Goal: Information Seeking & Learning: Learn about a topic

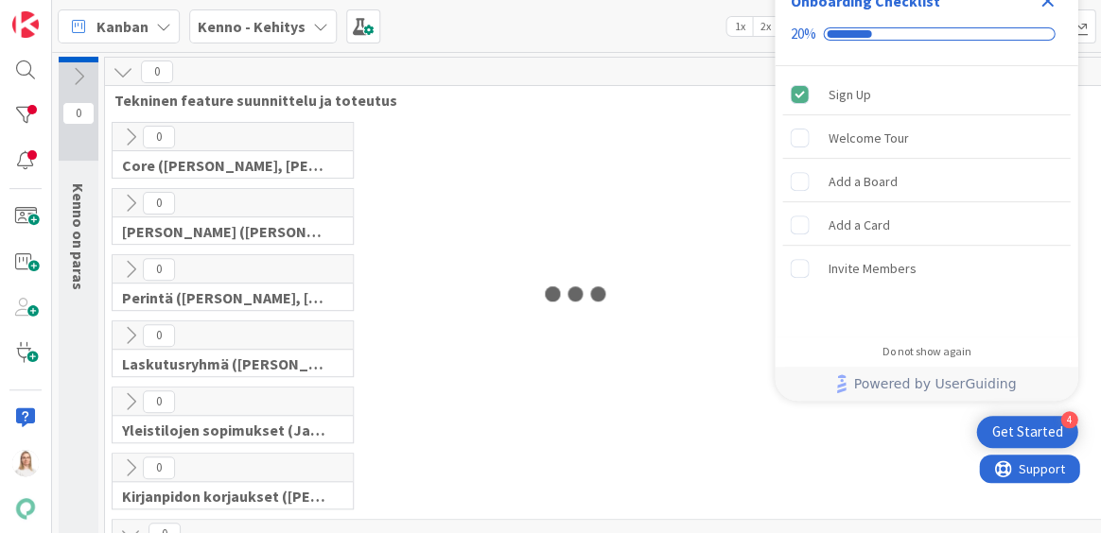
click at [1050, 3] on icon "Close Checklist" at bounding box center [1047, 1] width 12 height 12
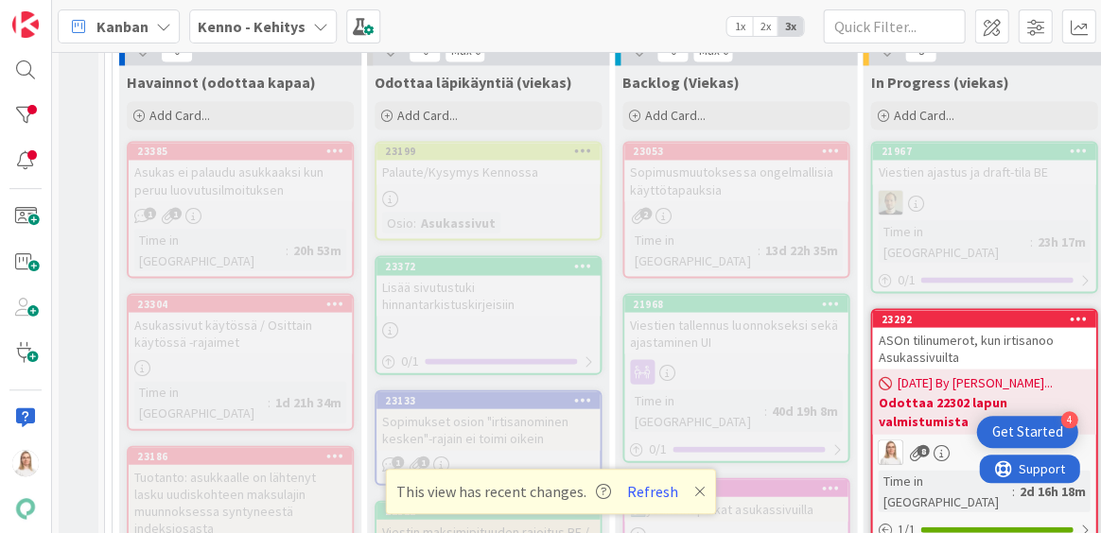
scroll to position [547, 0]
click at [223, 145] on div "23385" at bounding box center [244, 151] width 215 height 13
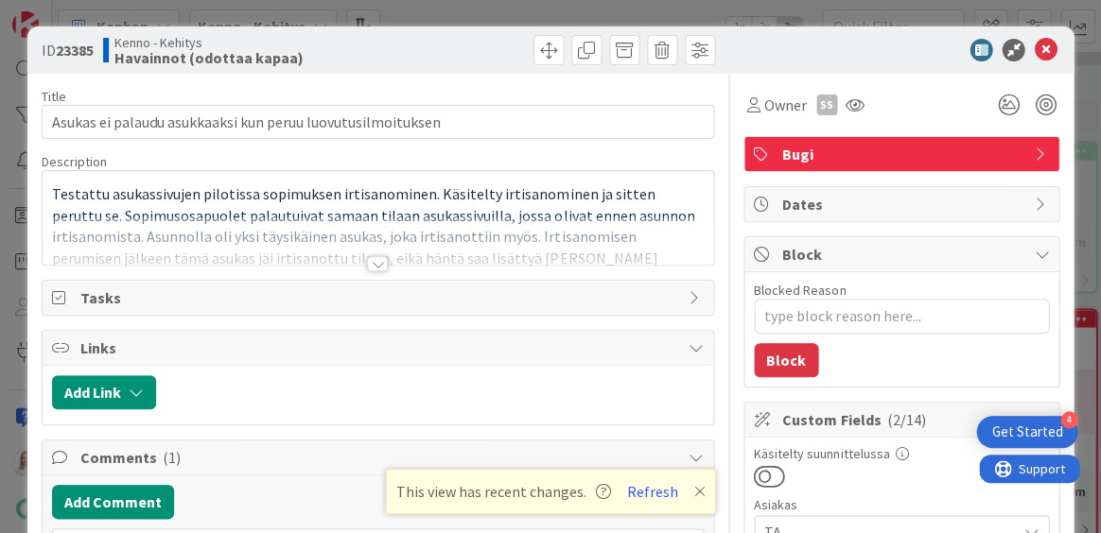
click at [370, 258] on div at bounding box center [377, 263] width 21 height 15
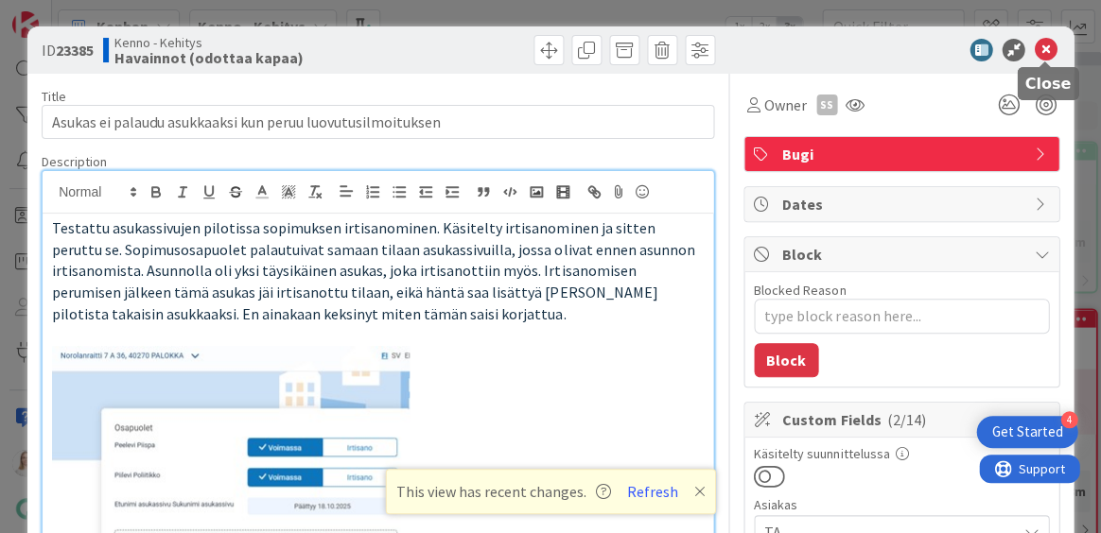
click at [1040, 51] on icon at bounding box center [1044, 50] width 23 height 23
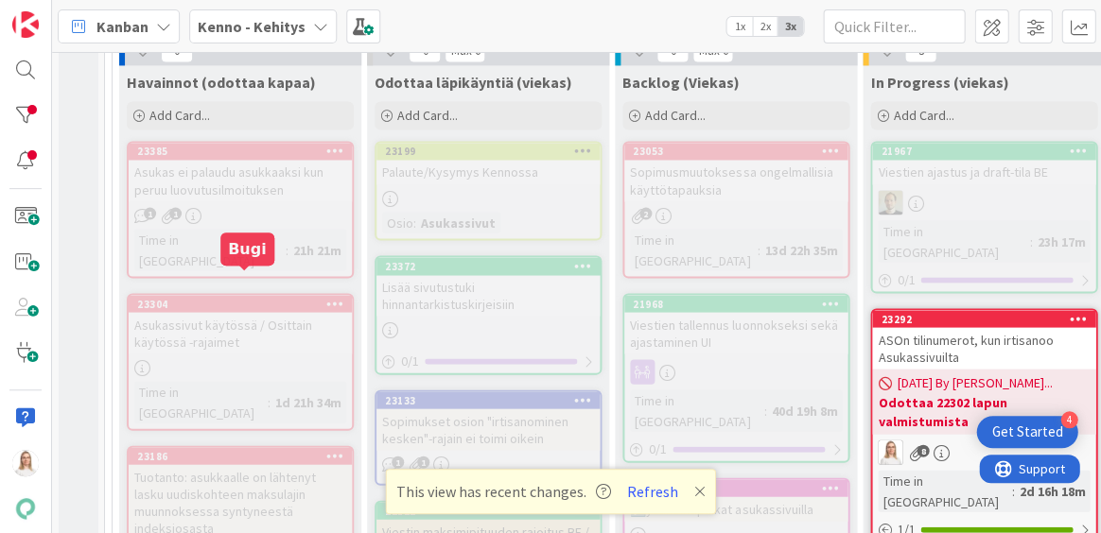
click at [234, 297] on div "23304" at bounding box center [244, 303] width 215 height 13
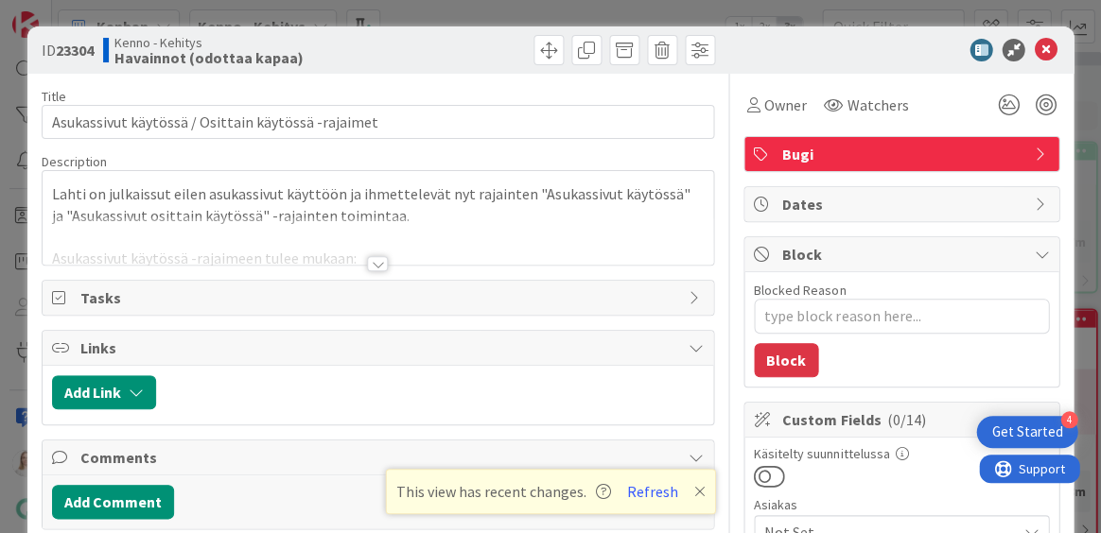
click at [371, 264] on div at bounding box center [377, 263] width 21 height 15
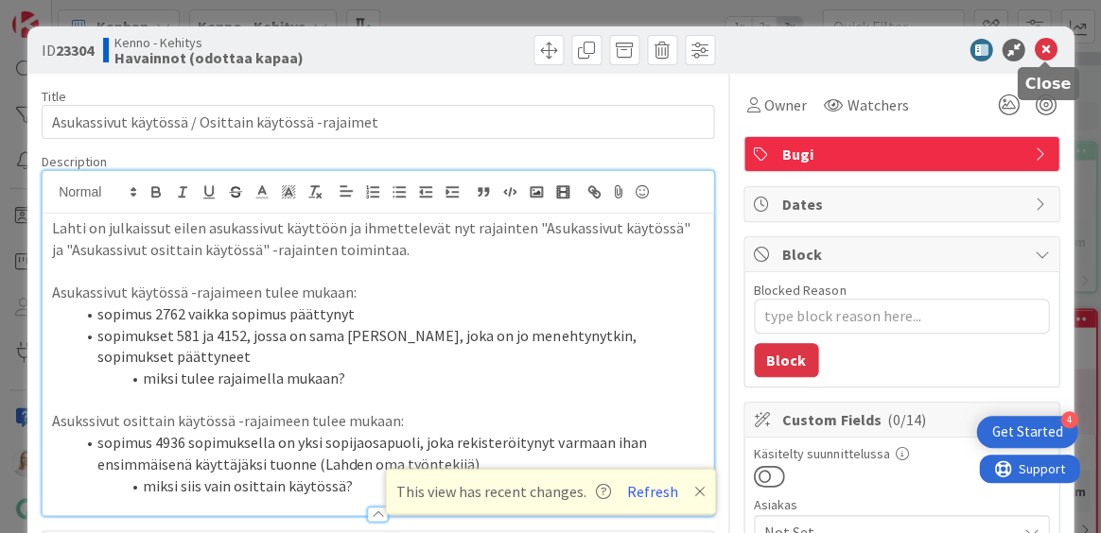
click at [1038, 49] on icon at bounding box center [1044, 50] width 23 height 23
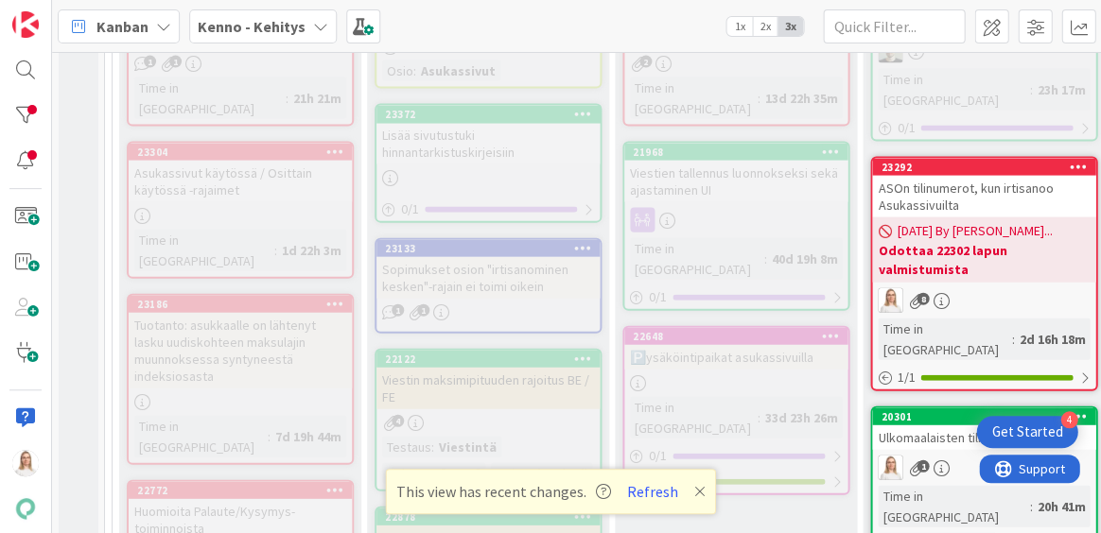
scroll to position [703, 0]
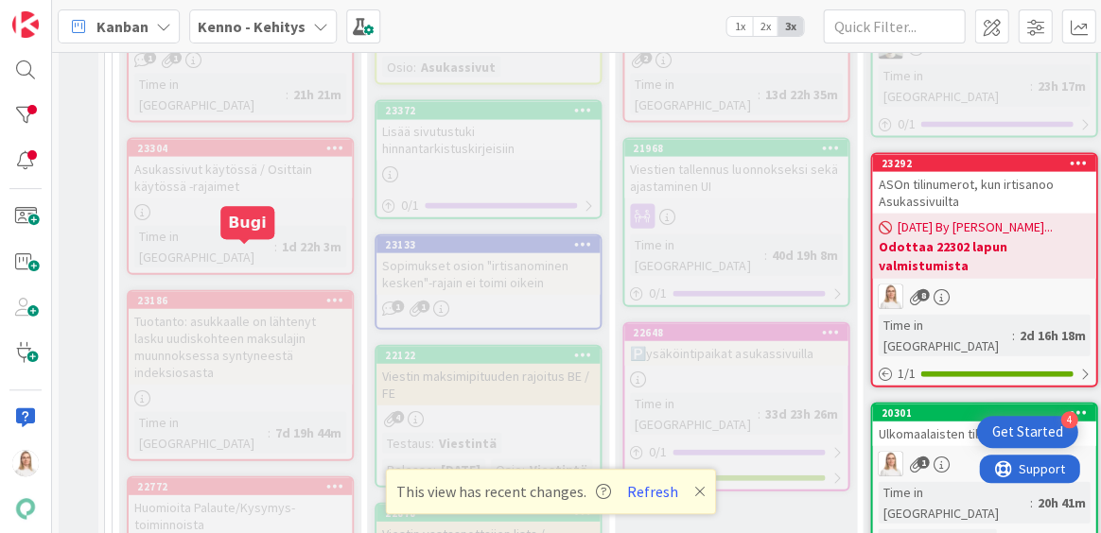
click at [233, 293] on div "23186" at bounding box center [244, 299] width 215 height 13
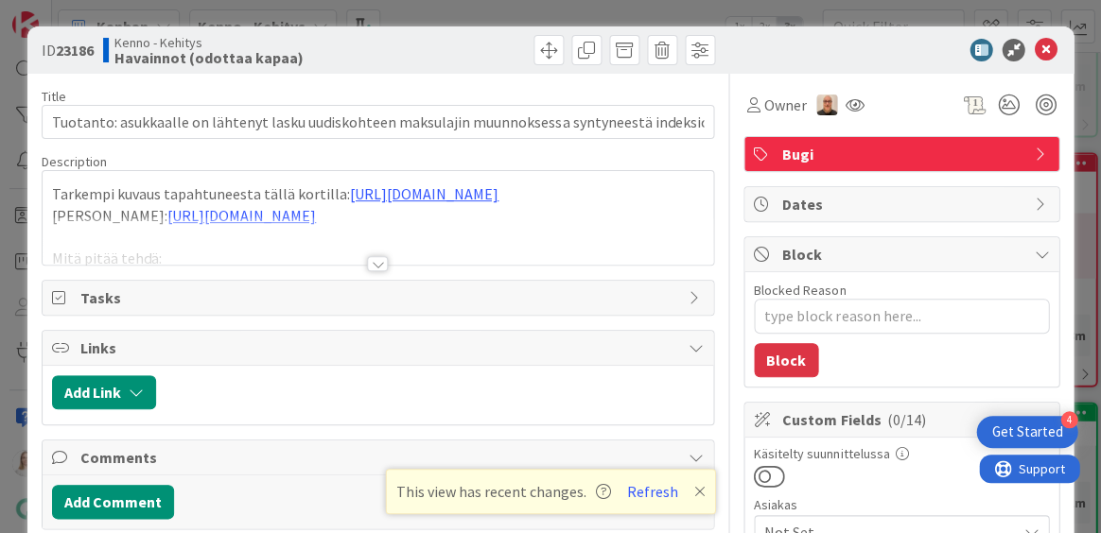
click at [378, 261] on div at bounding box center [377, 263] width 21 height 15
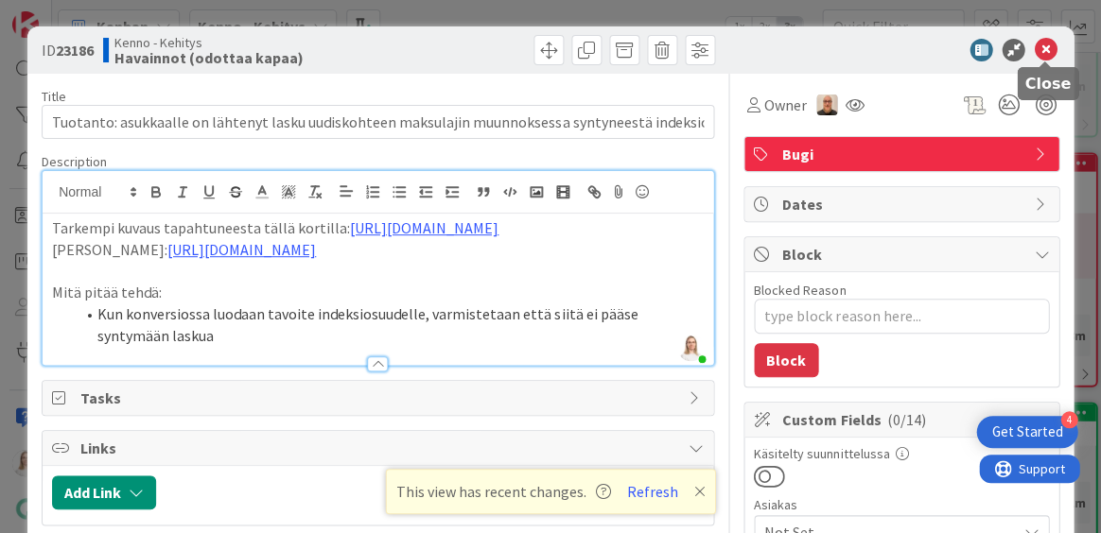
click at [1040, 50] on icon at bounding box center [1044, 50] width 23 height 23
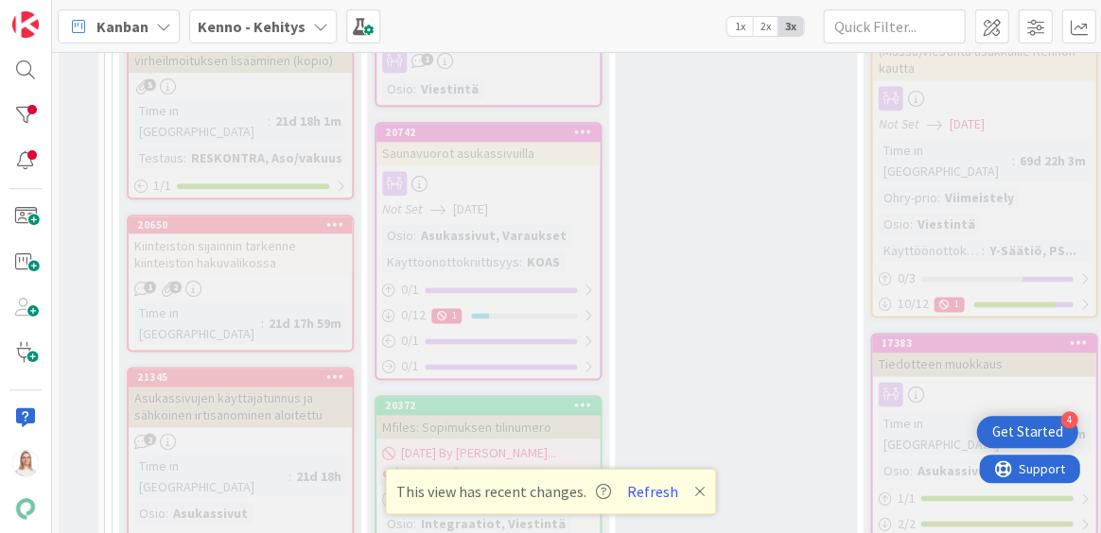
scroll to position [1691, 0]
click at [235, 370] on div "21345" at bounding box center [244, 376] width 215 height 13
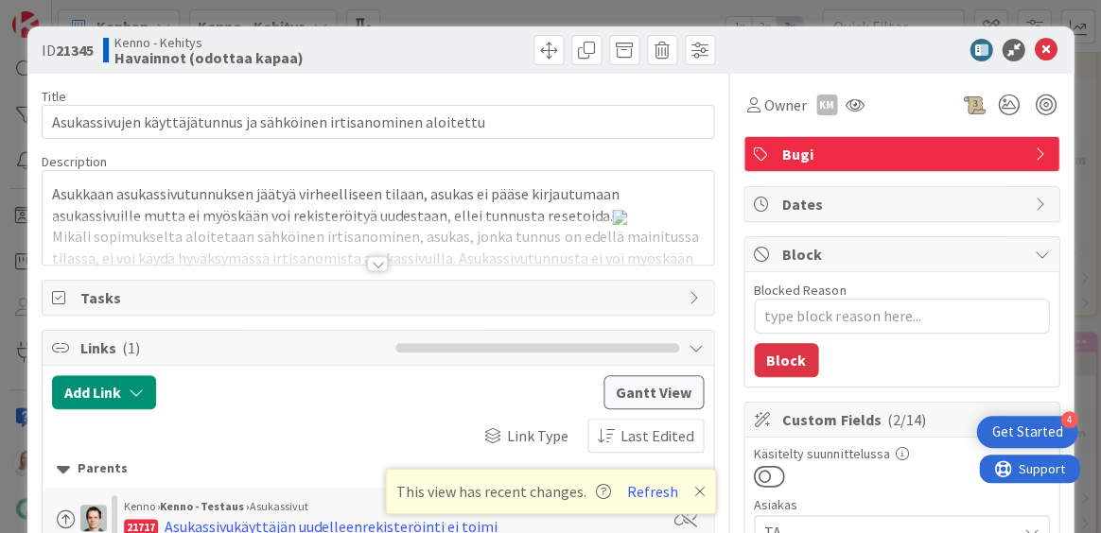
click at [378, 266] on div at bounding box center [377, 263] width 21 height 15
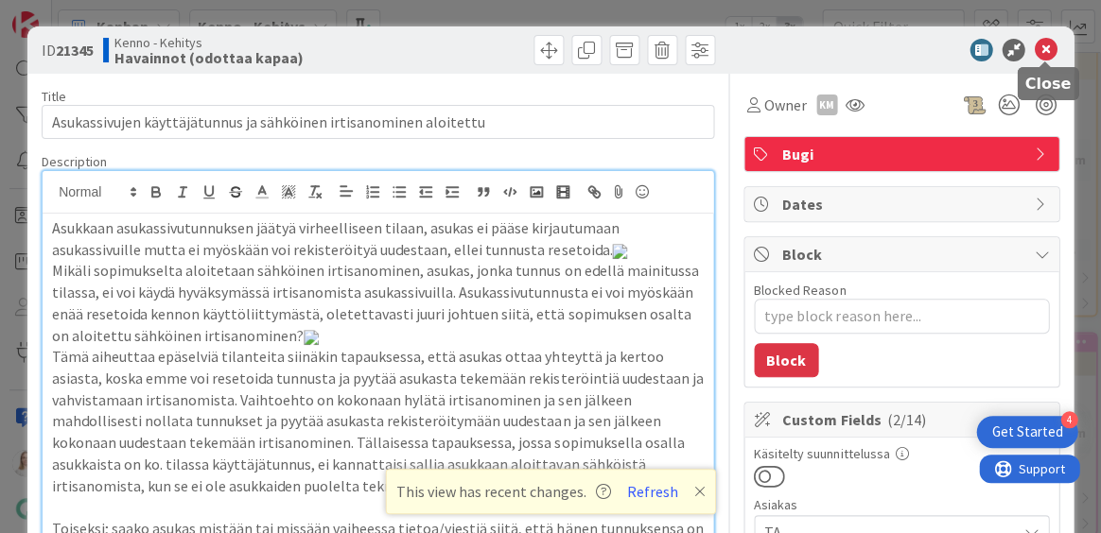
click at [1046, 50] on icon at bounding box center [1044, 50] width 23 height 23
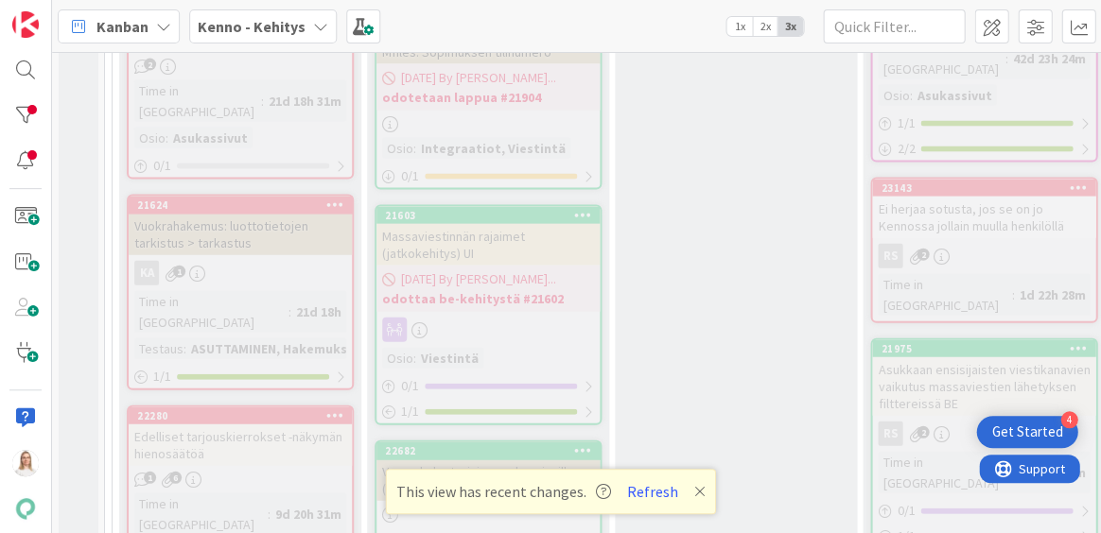
scroll to position [2065, 0]
click at [246, 408] on div "22280" at bounding box center [244, 414] width 215 height 13
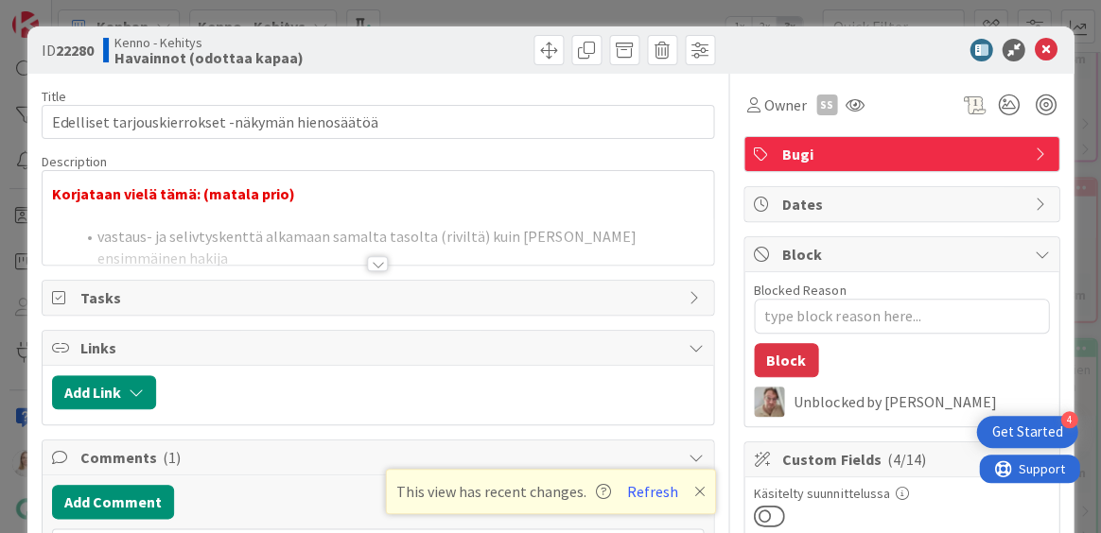
click at [385, 263] on div at bounding box center [377, 263] width 21 height 15
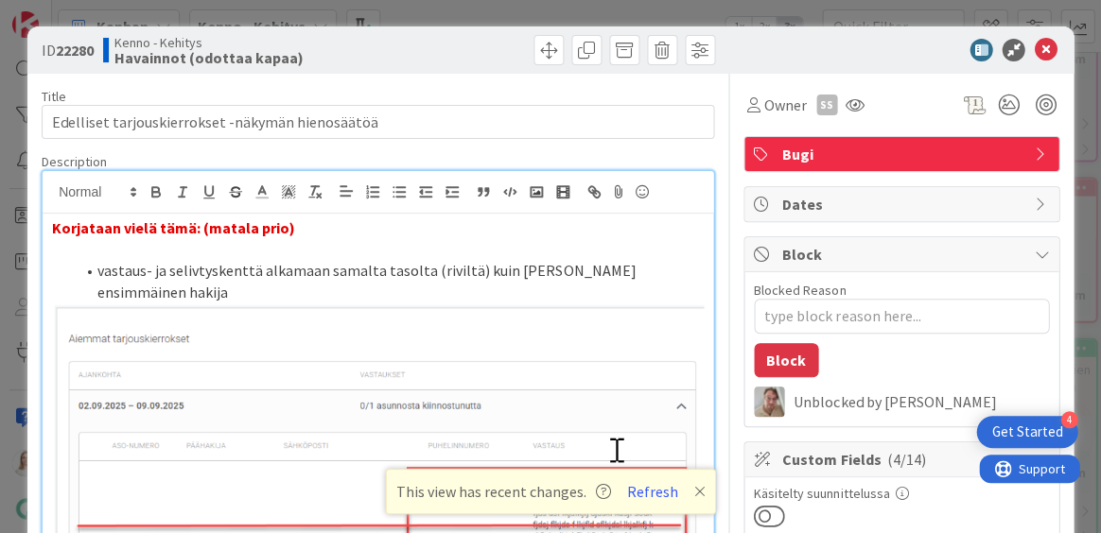
click at [698, 493] on icon at bounding box center [699, 491] width 11 height 15
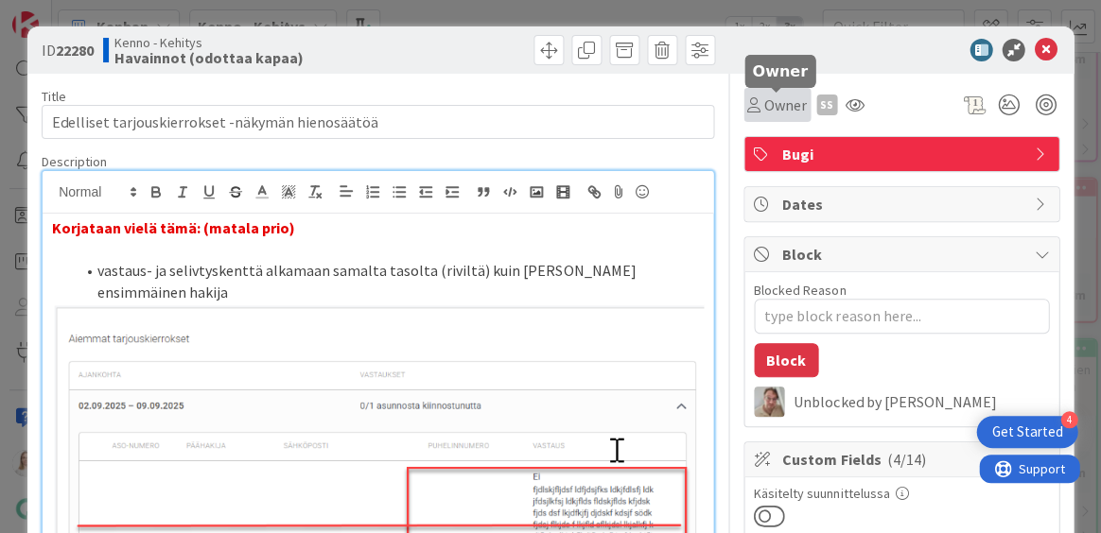
click at [777, 101] on span "Owner" at bounding box center [785, 105] width 43 height 23
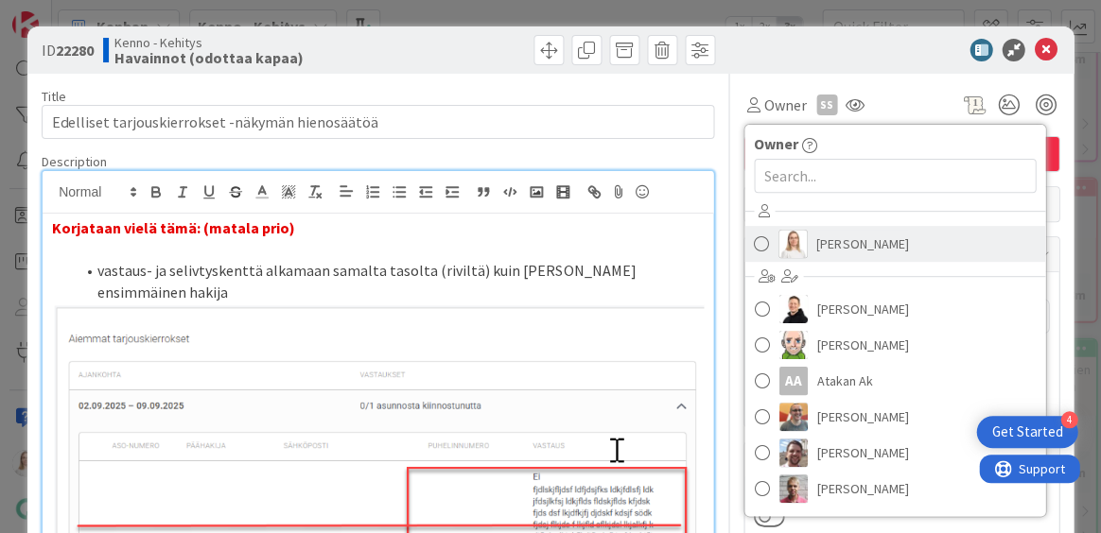
click at [831, 246] on span "Saara Lehtinen" at bounding box center [862, 244] width 92 height 28
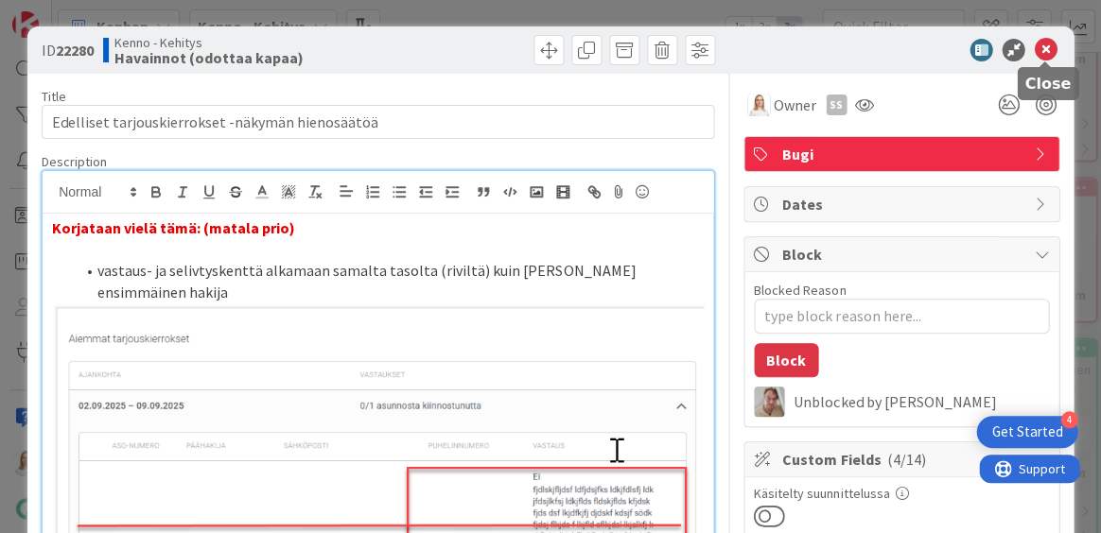
click at [1048, 50] on icon at bounding box center [1044, 50] width 23 height 23
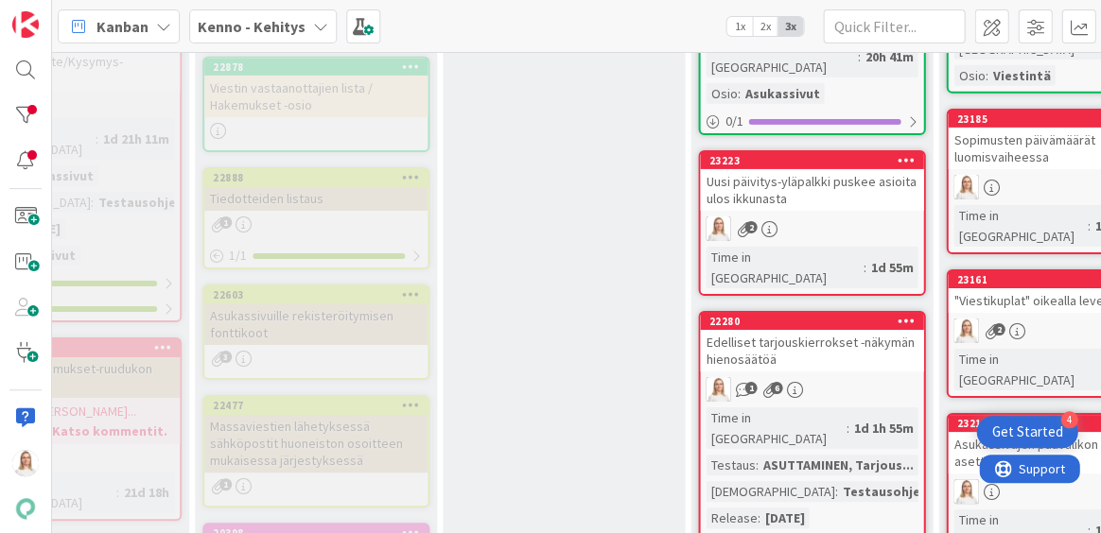
scroll to position [1149, 173]
click at [813, 315] on div "22280" at bounding box center [814, 321] width 215 height 13
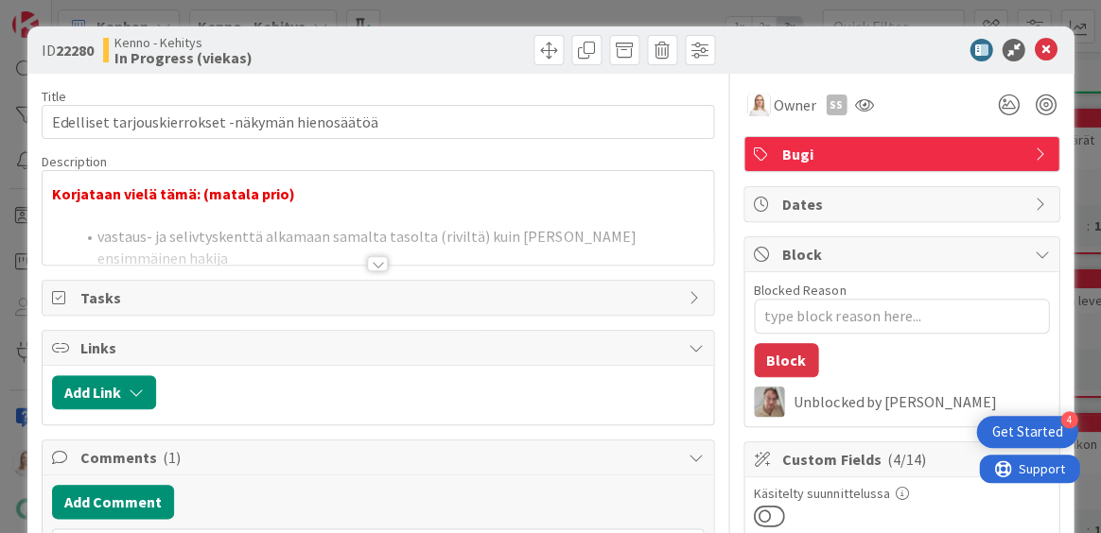
click at [380, 262] on div at bounding box center [377, 263] width 21 height 15
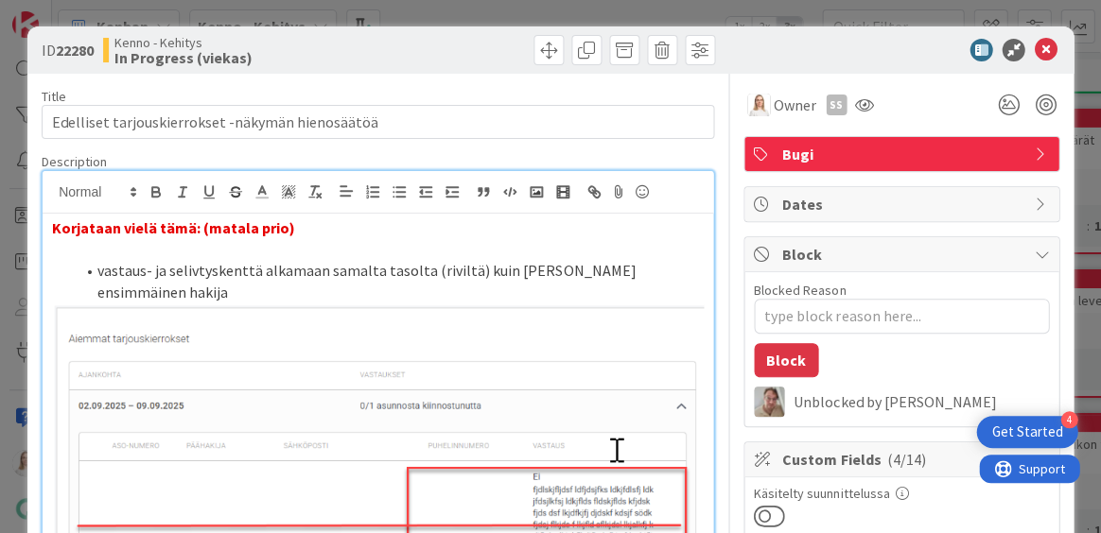
drag, startPoint x: 58, startPoint y: 52, endPoint x: 112, endPoint y: 52, distance: 53.9
click at [112, 52] on div "ID 22280 Kenno - Kehitys In Progress (viekas)" at bounding box center [208, 50] width 332 height 30
copy span "22280"
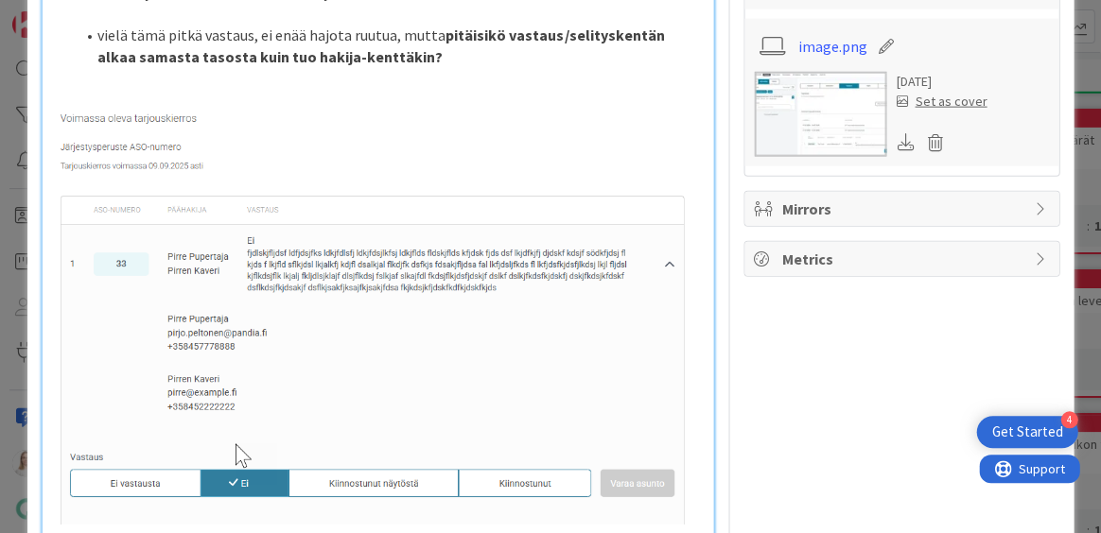
scroll to position [2040, 0]
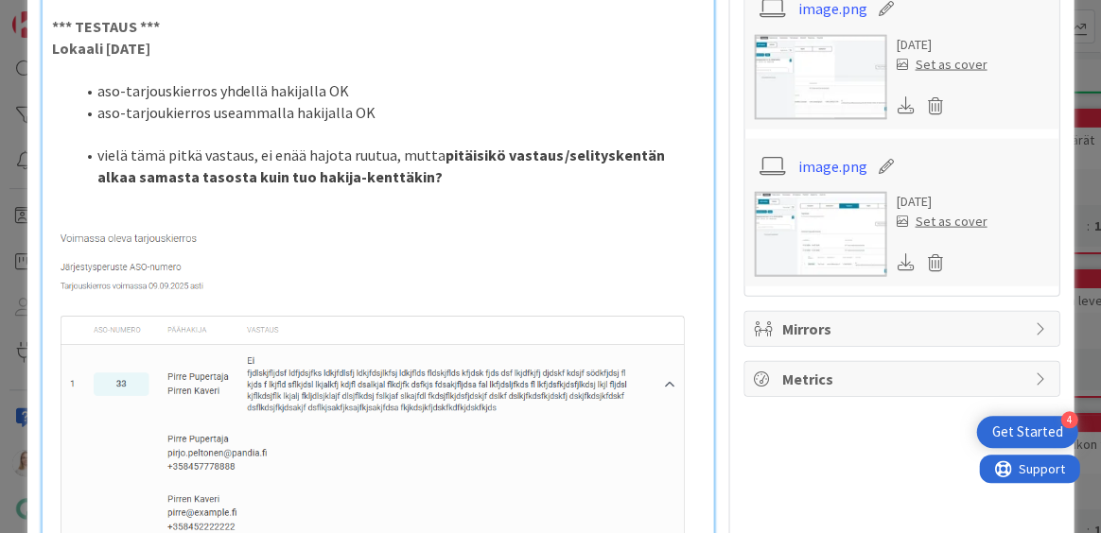
type textarea "x"
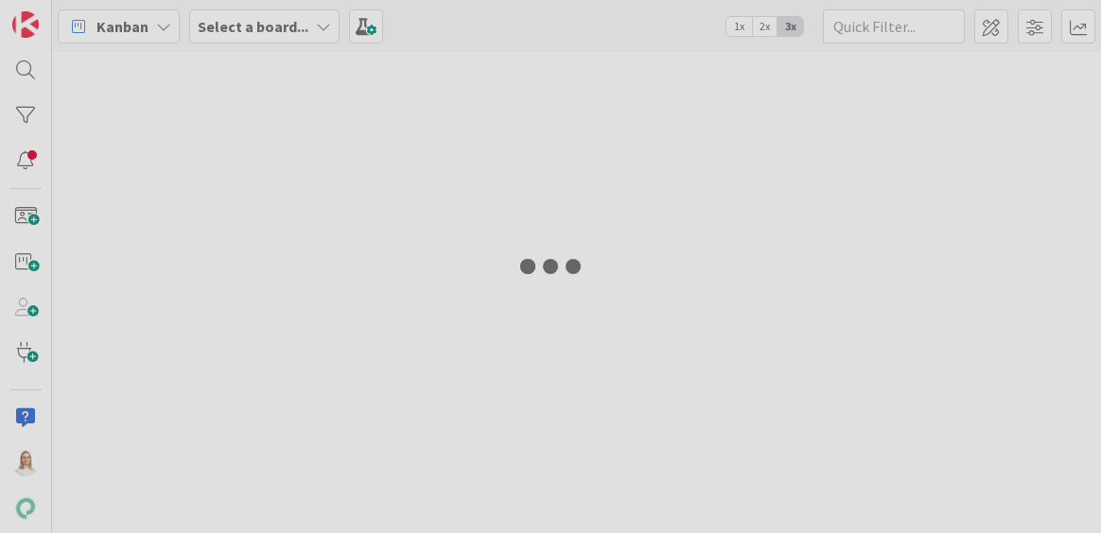
click at [477, 272] on div at bounding box center [550, 266] width 1101 height 533
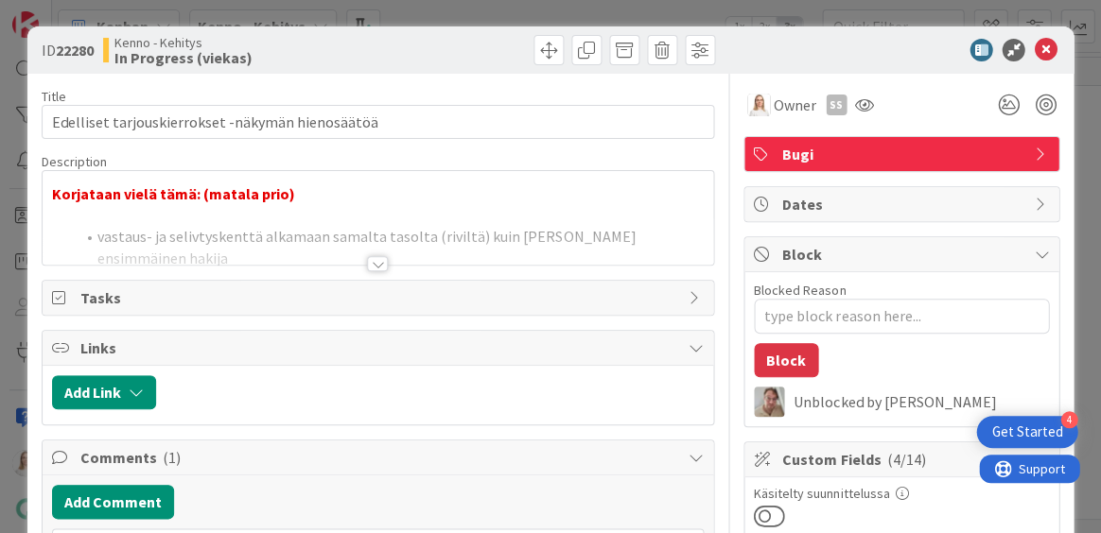
click at [378, 256] on div at bounding box center [377, 263] width 21 height 15
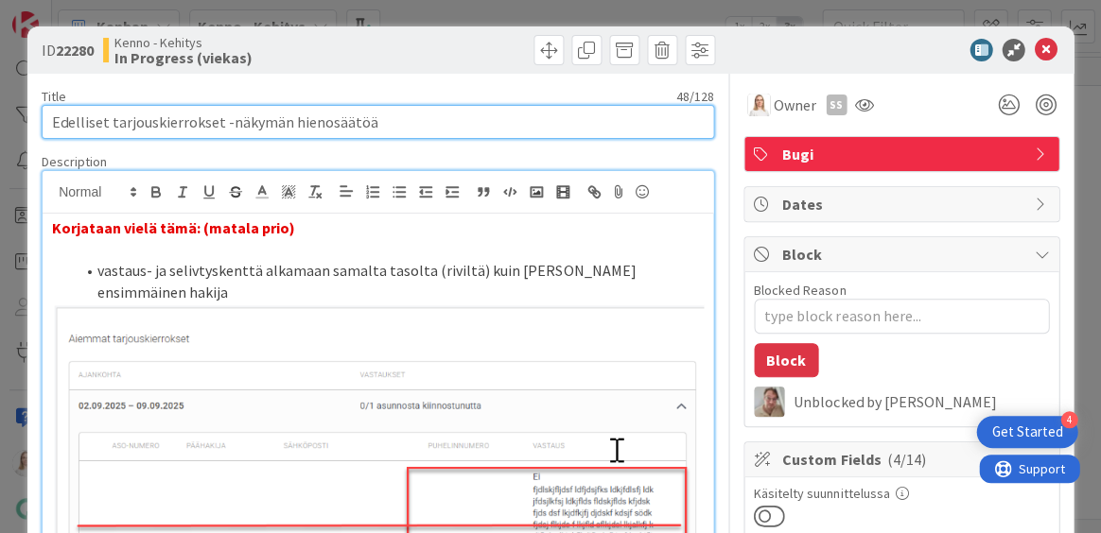
drag, startPoint x: 53, startPoint y: 126, endPoint x: 391, endPoint y: 125, distance: 337.6
click at [391, 125] on input "Edelliset tarjouskierrokset -näkymän hienosäätöä" at bounding box center [378, 122] width 672 height 34
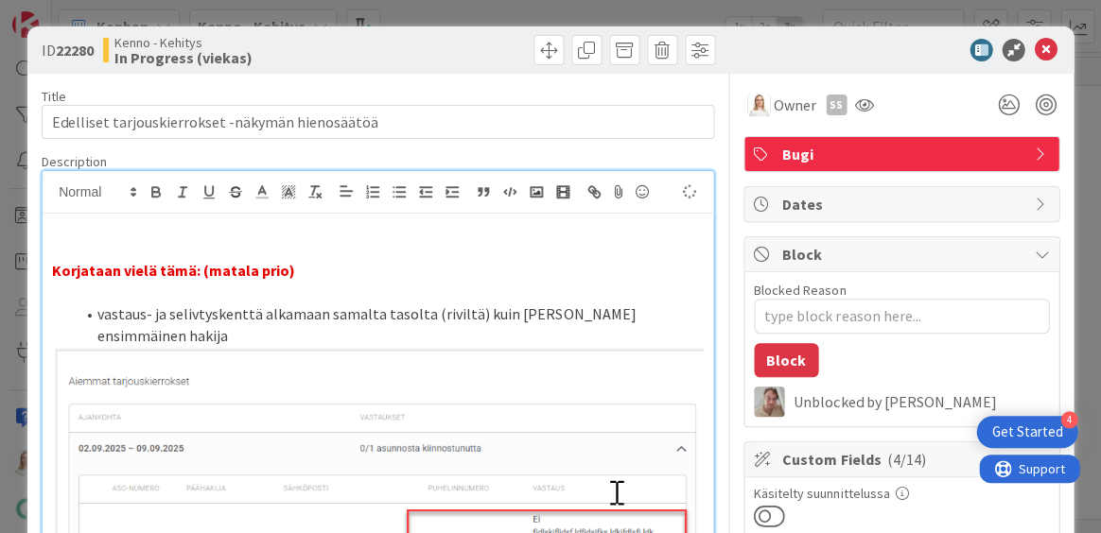
type textarea "x"
click at [65, 230] on p "pr. https://github.com/pandiafi/kenno/pull/8486" at bounding box center [377, 228] width 651 height 22
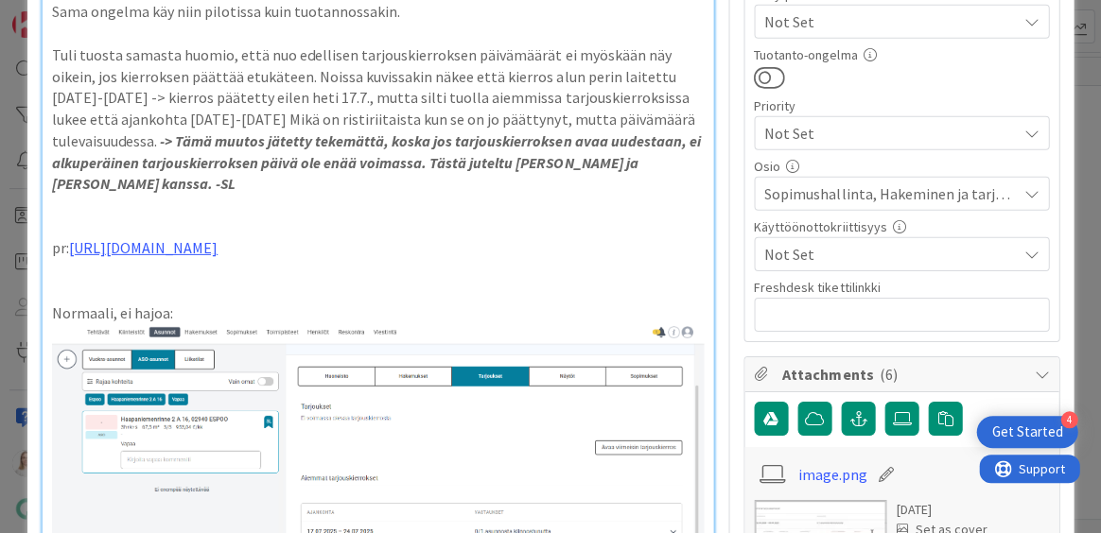
scroll to position [930, 0]
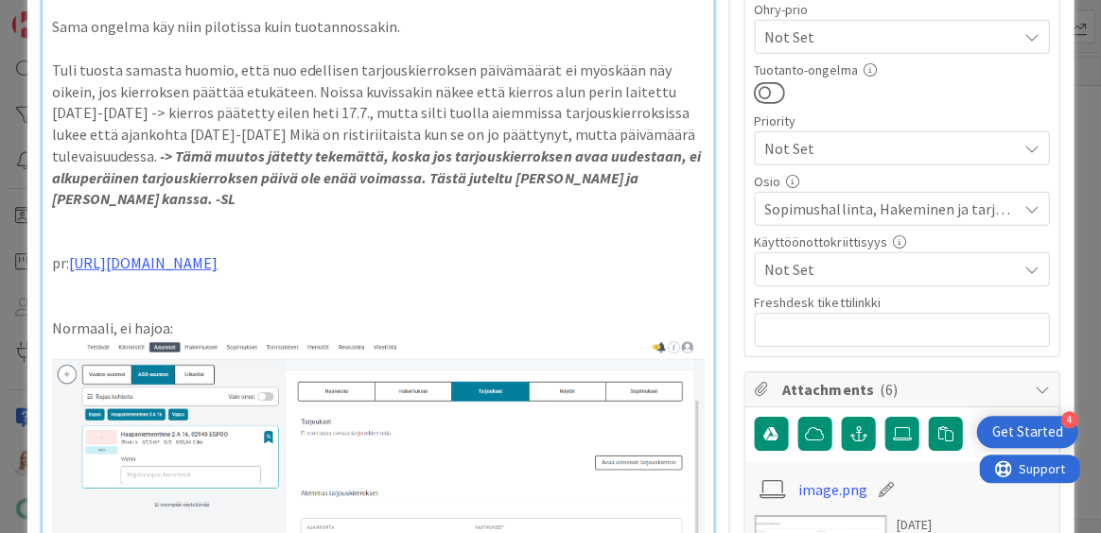
drag, startPoint x: 55, startPoint y: 216, endPoint x: 384, endPoint y: 215, distance: 329.0
click at [384, 252] on p "pr: https://github.com/pandiafi/kenno/pull/8151" at bounding box center [377, 263] width 651 height 22
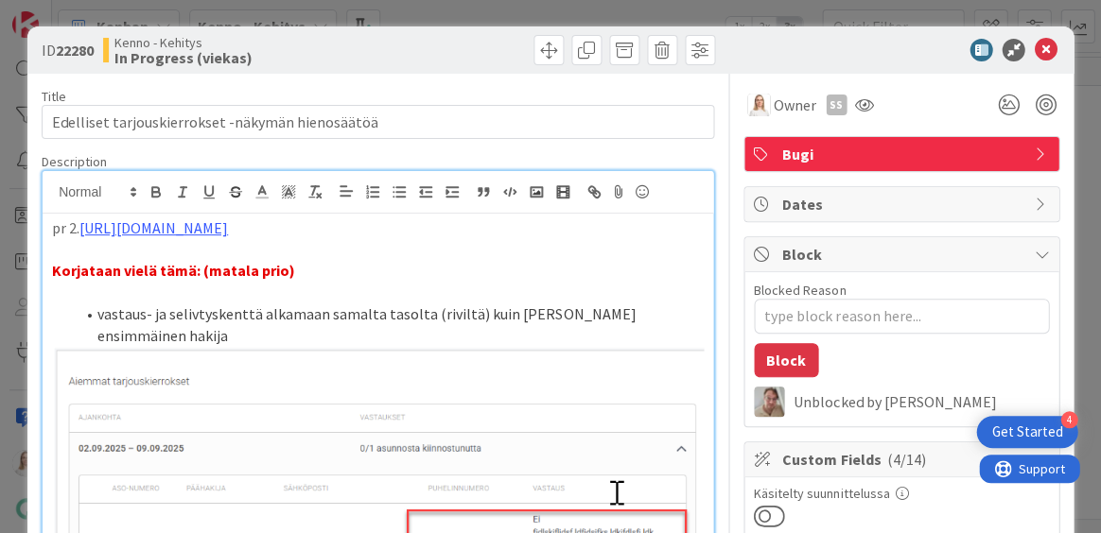
scroll to position [0, 0]
drag, startPoint x: 50, startPoint y: 228, endPoint x: 378, endPoint y: 228, distance: 328.1
click at [326, 272] on p "Korjataan vielä tämä: (matala prio)" at bounding box center [377, 271] width 651 height 22
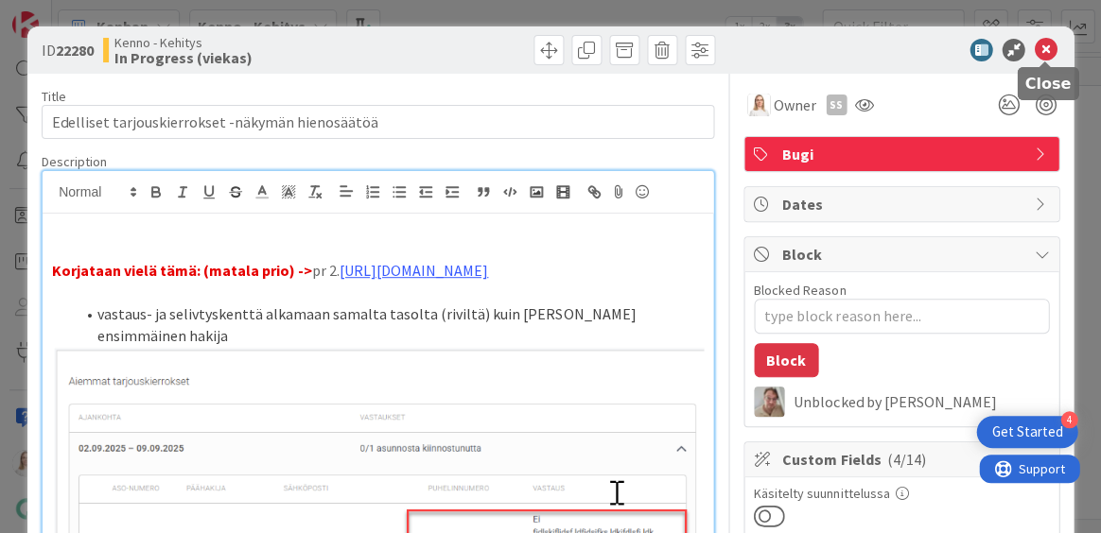
click at [1040, 47] on icon at bounding box center [1044, 50] width 23 height 23
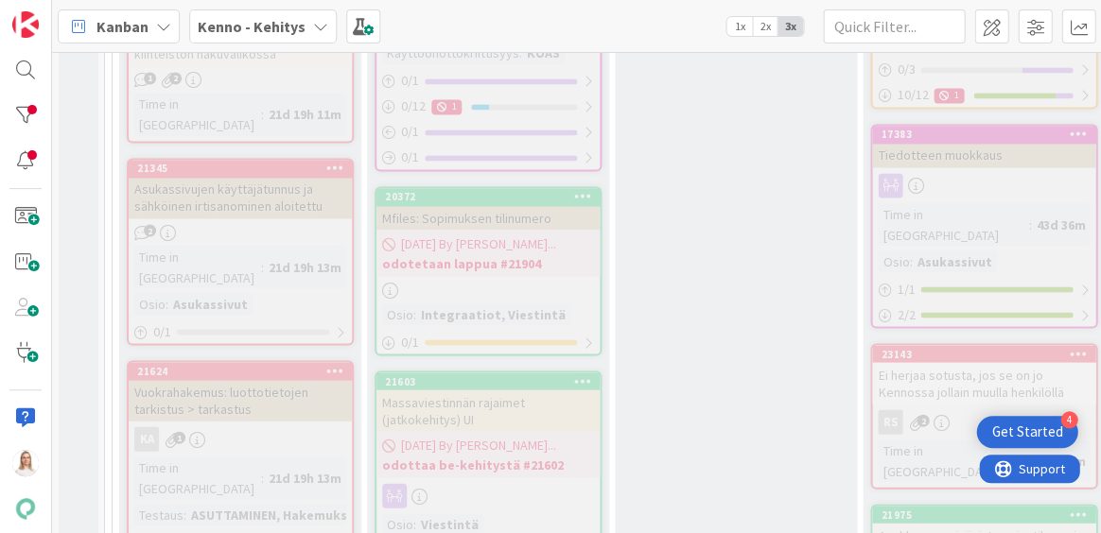
scroll to position [2116, 0]
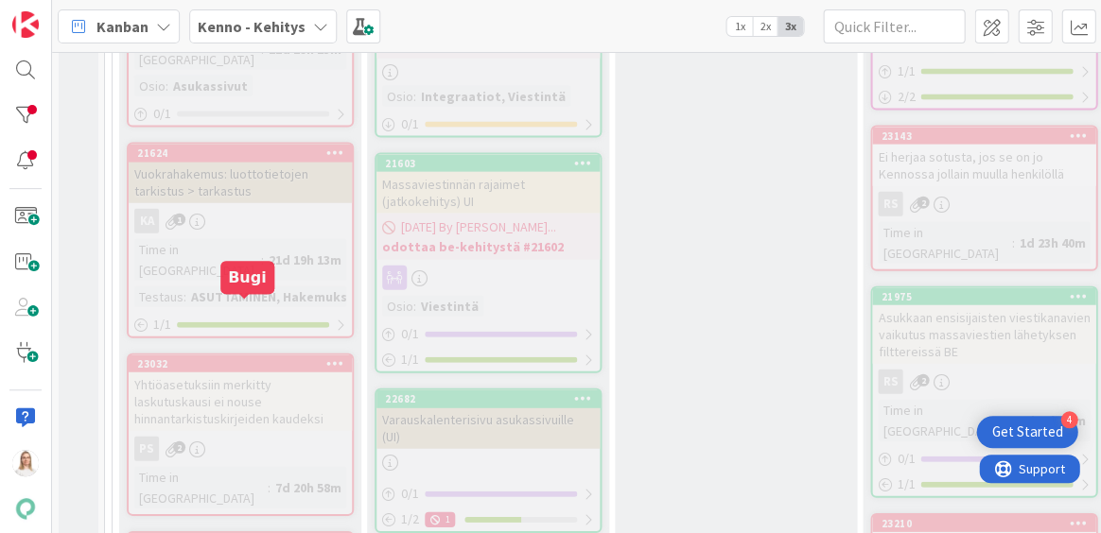
click at [244, 532] on div "22891" at bounding box center [244, 541] width 215 height 13
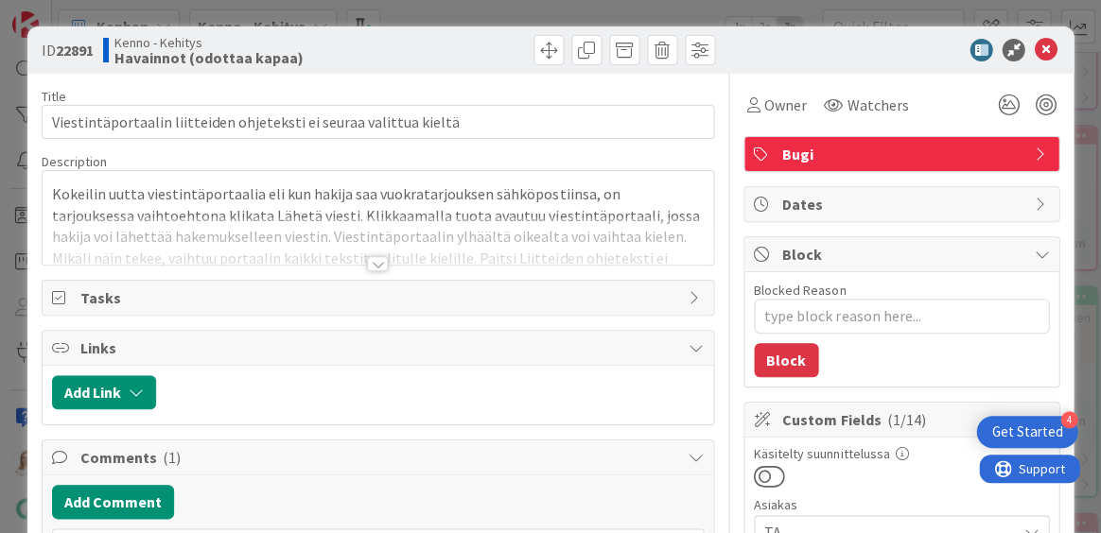
click at [375, 257] on div at bounding box center [377, 263] width 21 height 15
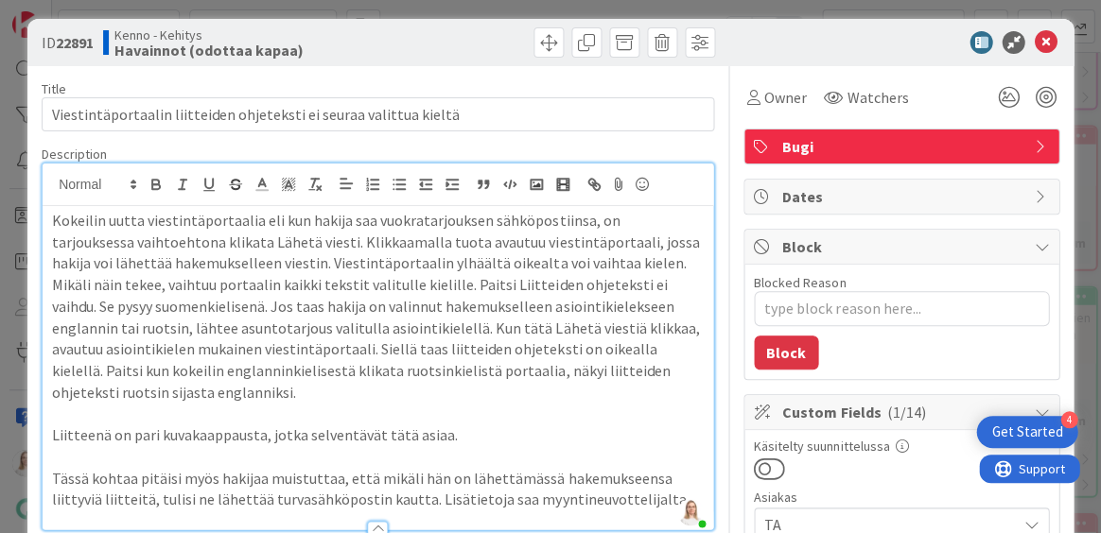
scroll to position [7, 0]
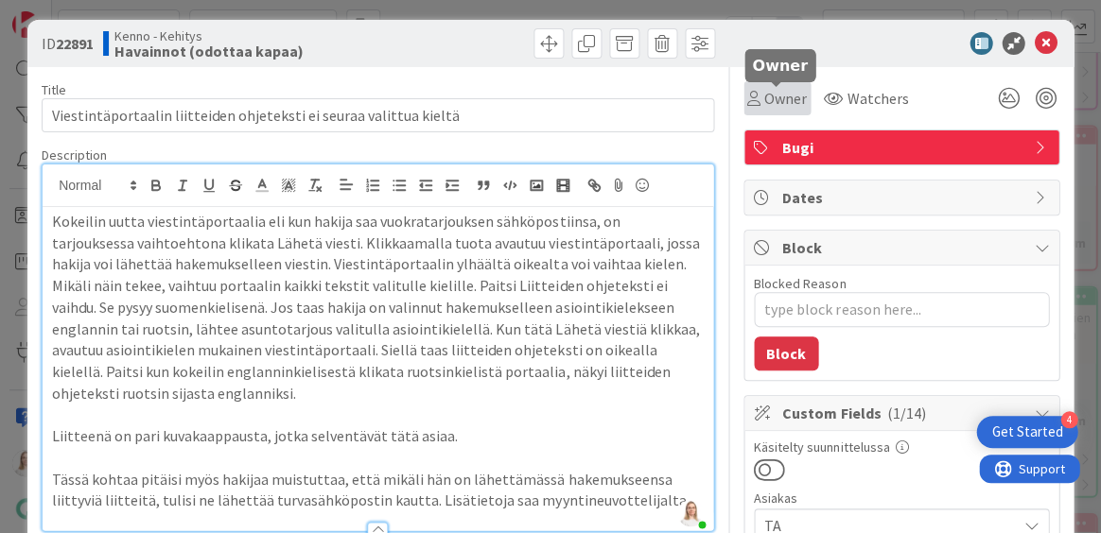
click at [781, 101] on span "Owner" at bounding box center [785, 98] width 43 height 23
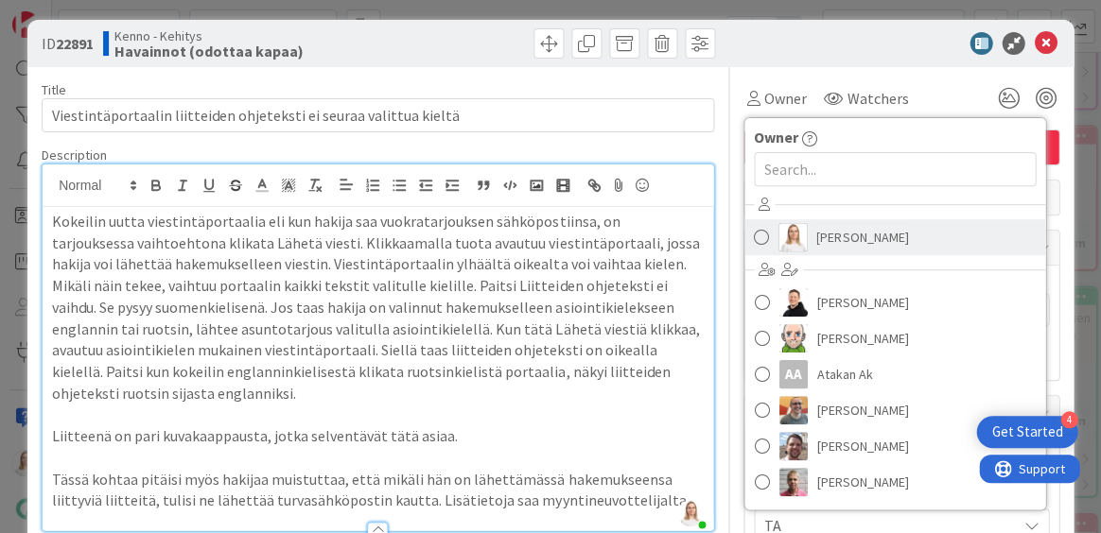
click at [851, 231] on span "Saara Lehtinen" at bounding box center [862, 237] width 92 height 28
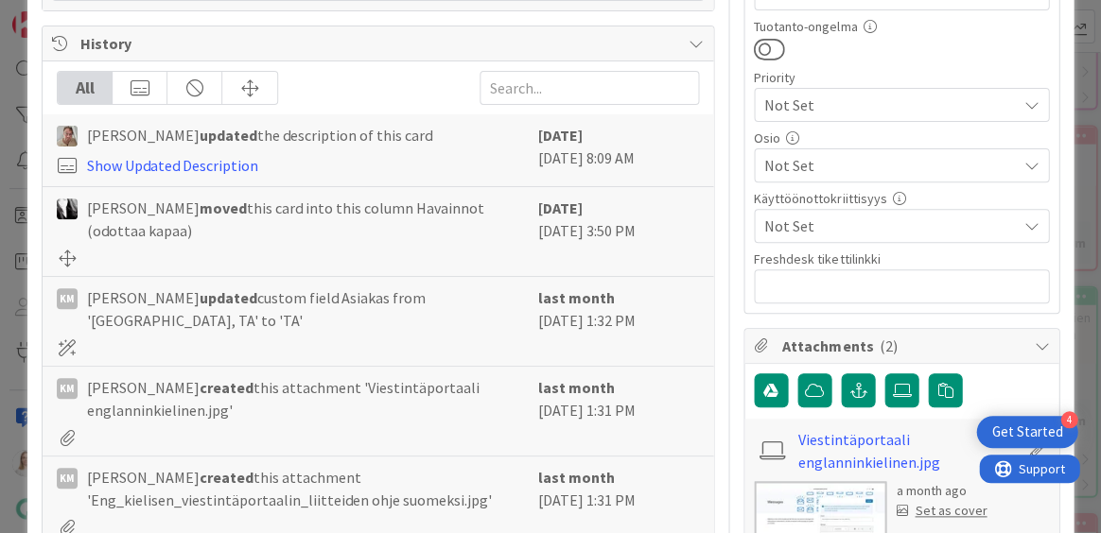
scroll to position [918, 0]
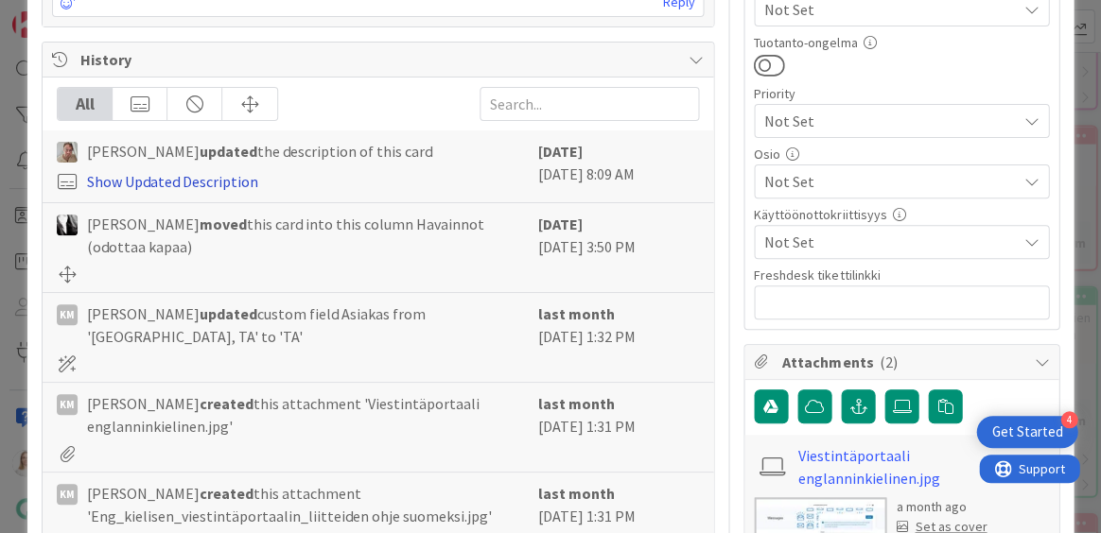
click at [190, 172] on link "Show Updated Description" at bounding box center [172, 181] width 171 height 19
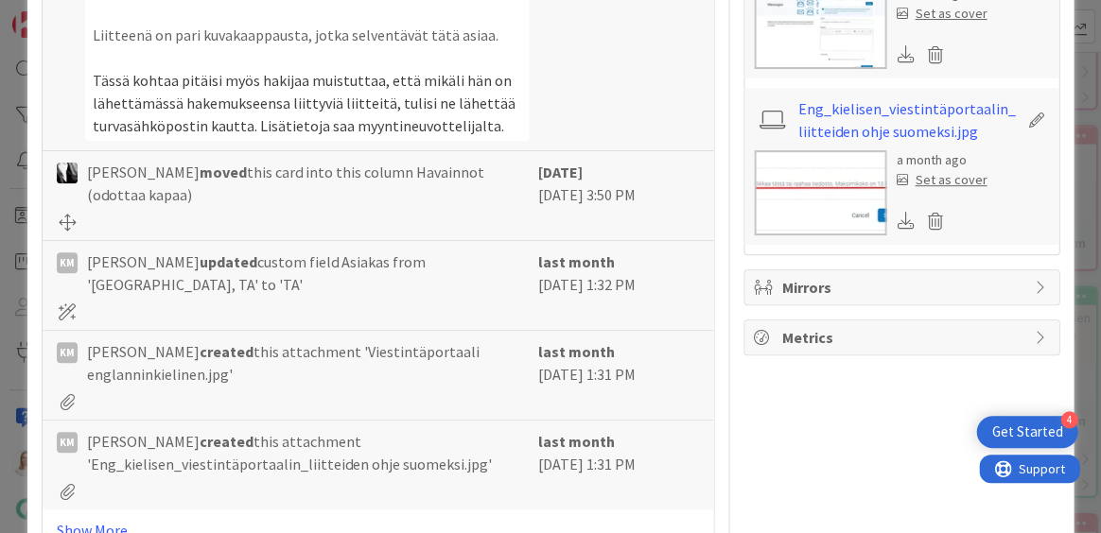
scroll to position [1431, 0]
click at [98, 520] on link "Show More..." at bounding box center [378, 531] width 642 height 23
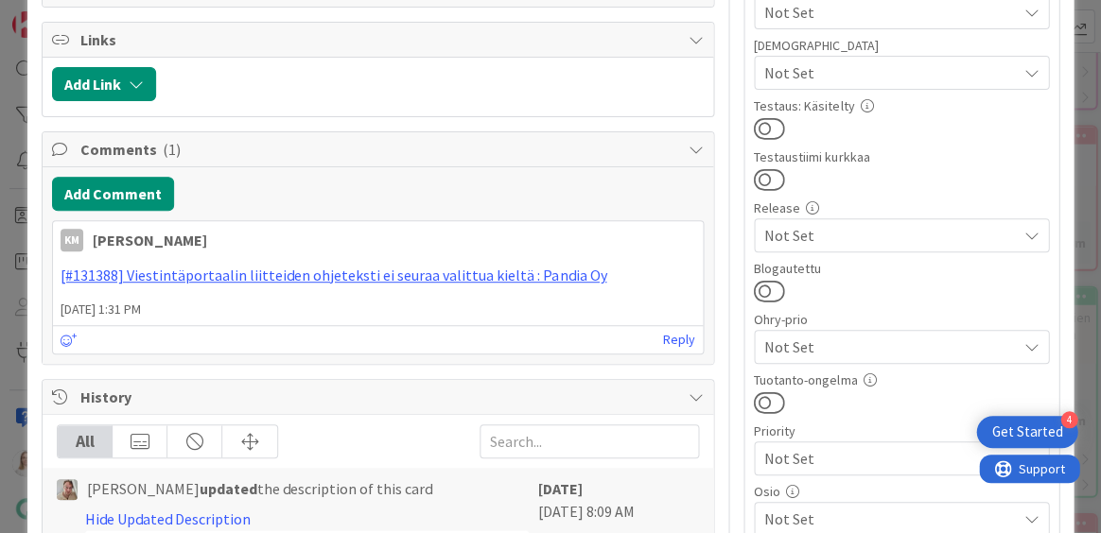
scroll to position [580, 0]
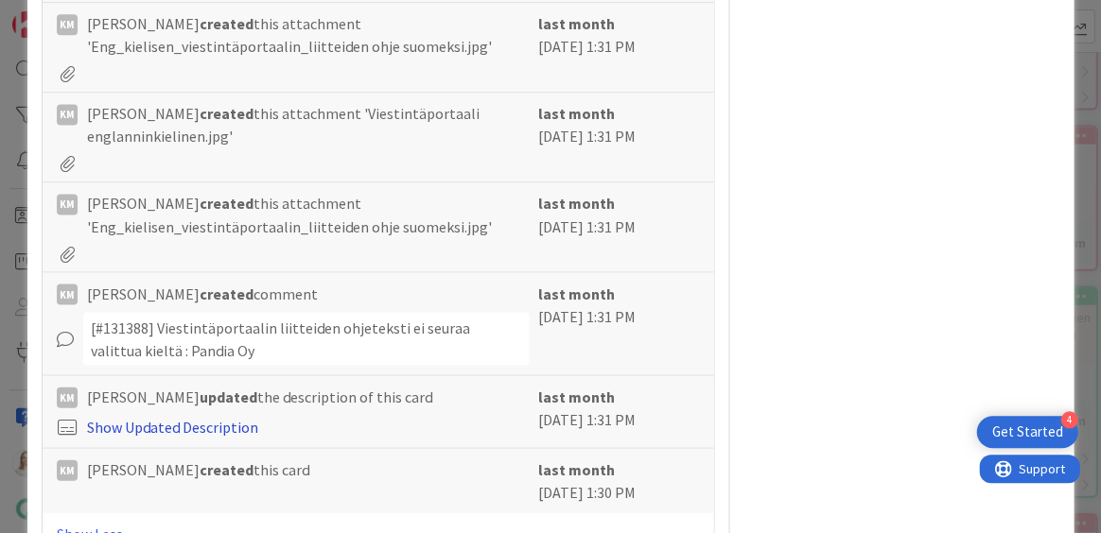
click at [147, 417] on link "Show Updated Description" at bounding box center [172, 426] width 171 height 19
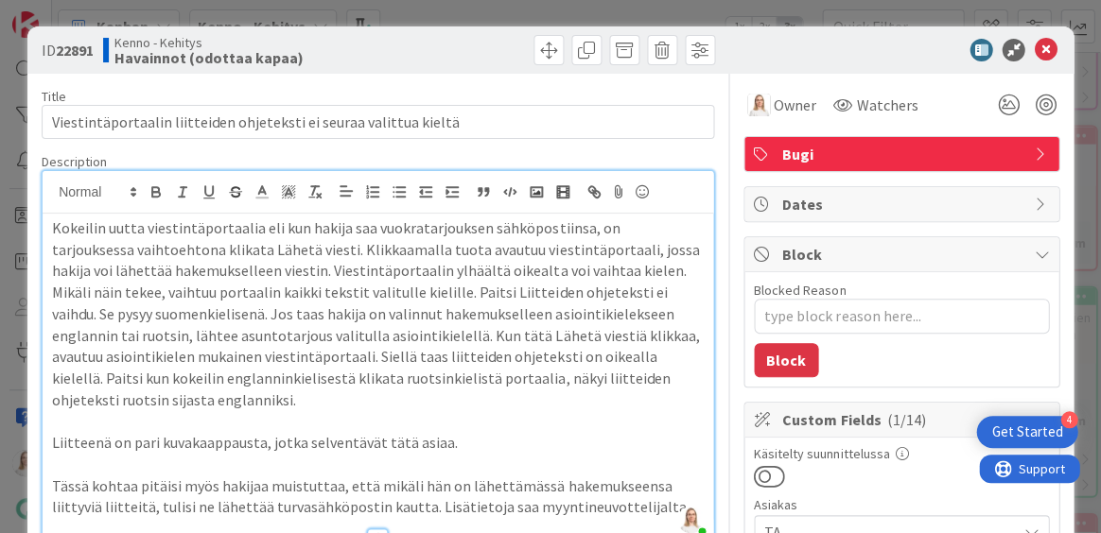
scroll to position [0, 0]
click at [1042, 44] on icon at bounding box center [1044, 50] width 23 height 23
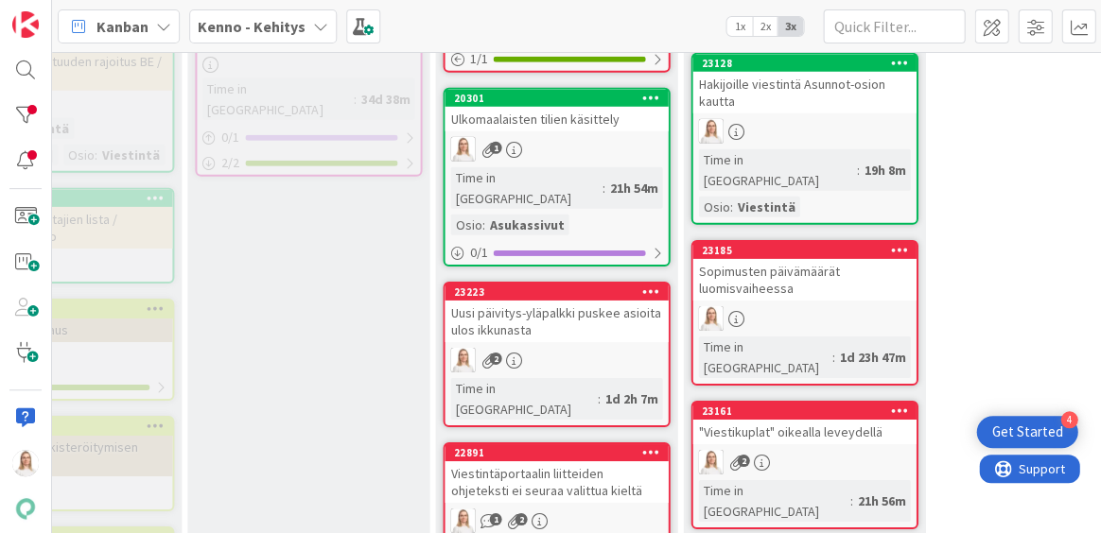
scroll to position [1027, 427]
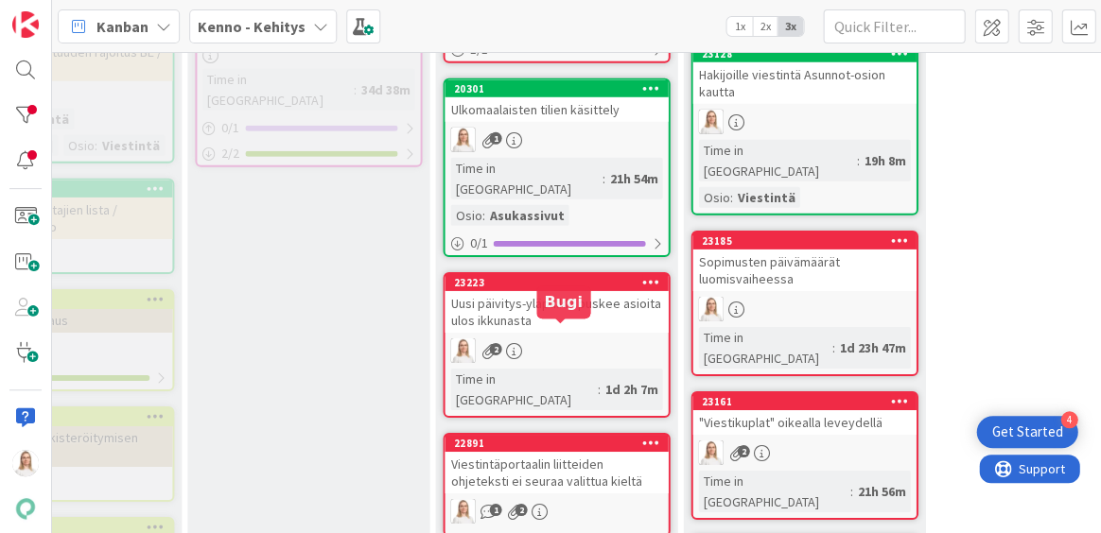
click at [541, 437] on div "22891" at bounding box center [560, 443] width 215 height 13
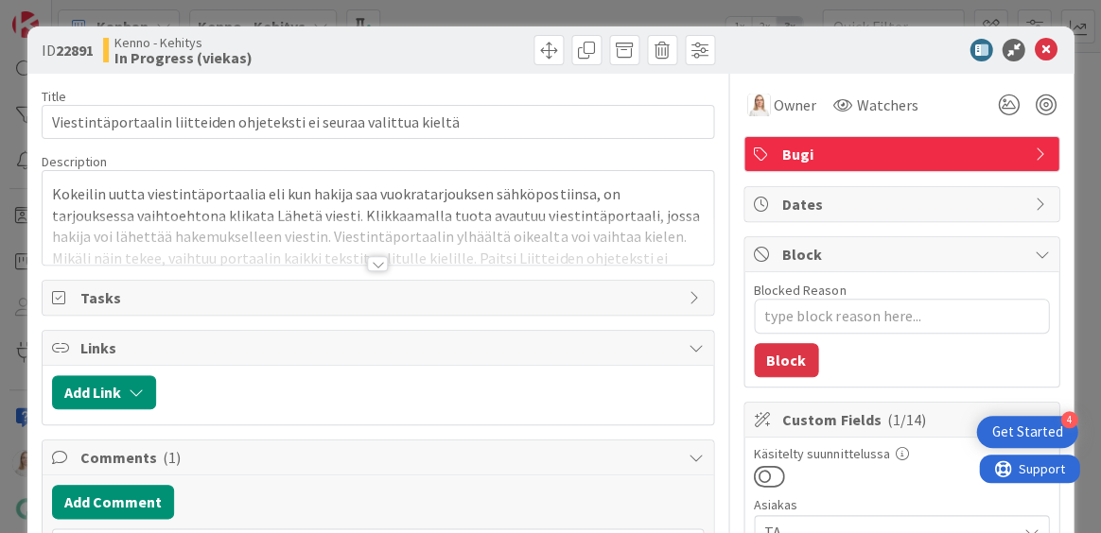
click at [374, 256] on div at bounding box center [377, 263] width 21 height 15
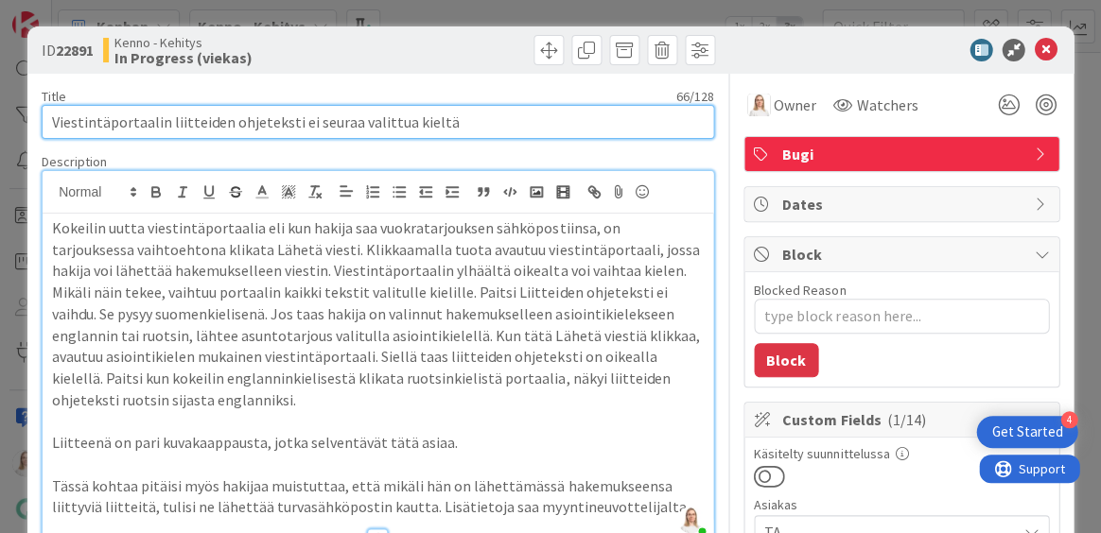
drag, startPoint x: 50, startPoint y: 125, endPoint x: 487, endPoint y: 125, distance: 436.8
click at [487, 125] on input "Viestintäportaalin liitteiden ohjeteksti ei seuraa valittua kieltä" at bounding box center [378, 122] width 672 height 34
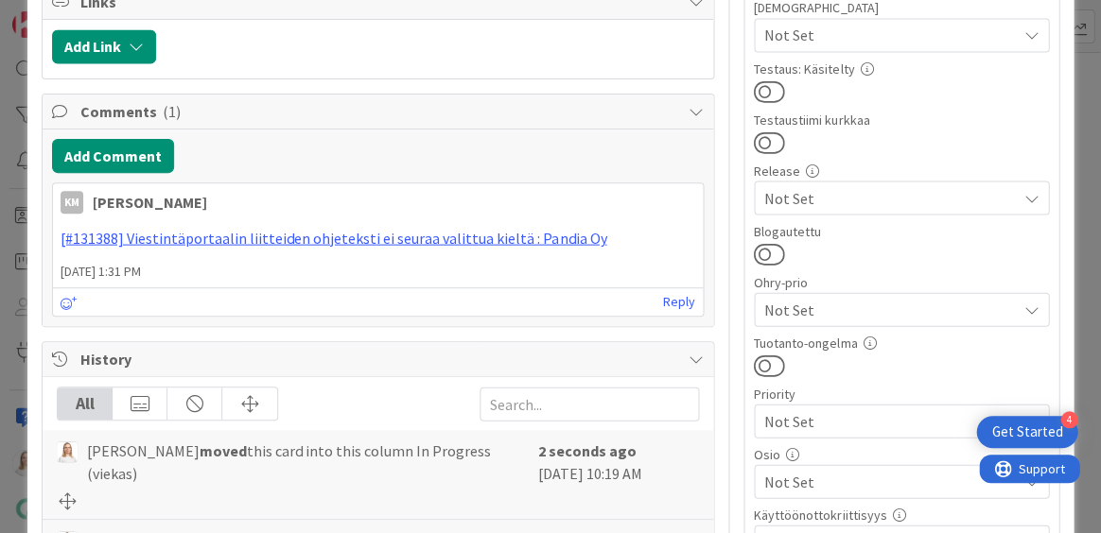
scroll to position [662, 0]
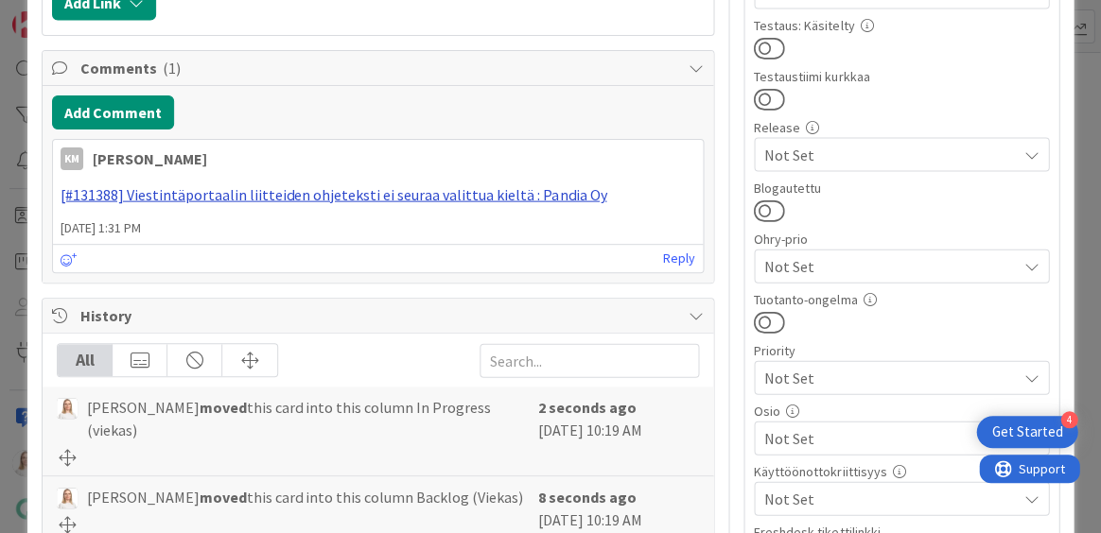
click at [373, 186] on link "[#131388] Viestintäportaalin liitteiden ohjeteksti ei seuraa valittua kieltä : …" at bounding box center [334, 193] width 546 height 19
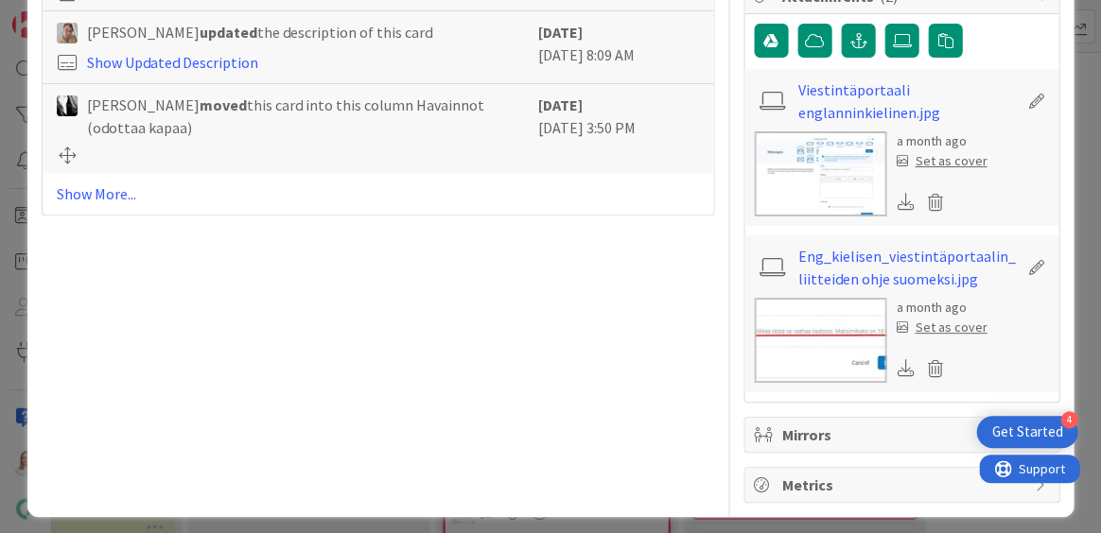
scroll to position [1283, 0]
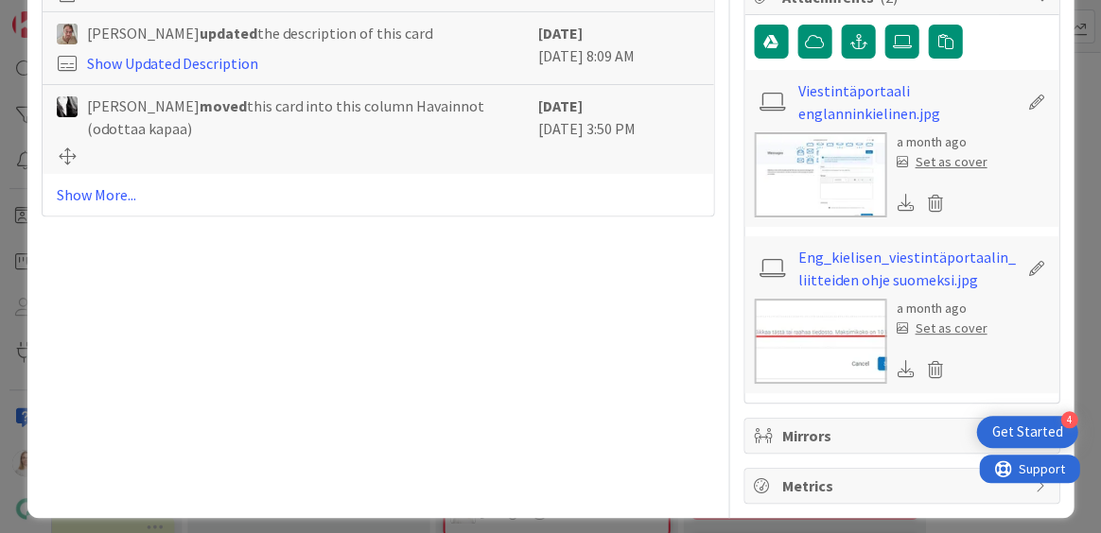
click at [804, 170] on img at bounding box center [820, 174] width 132 height 85
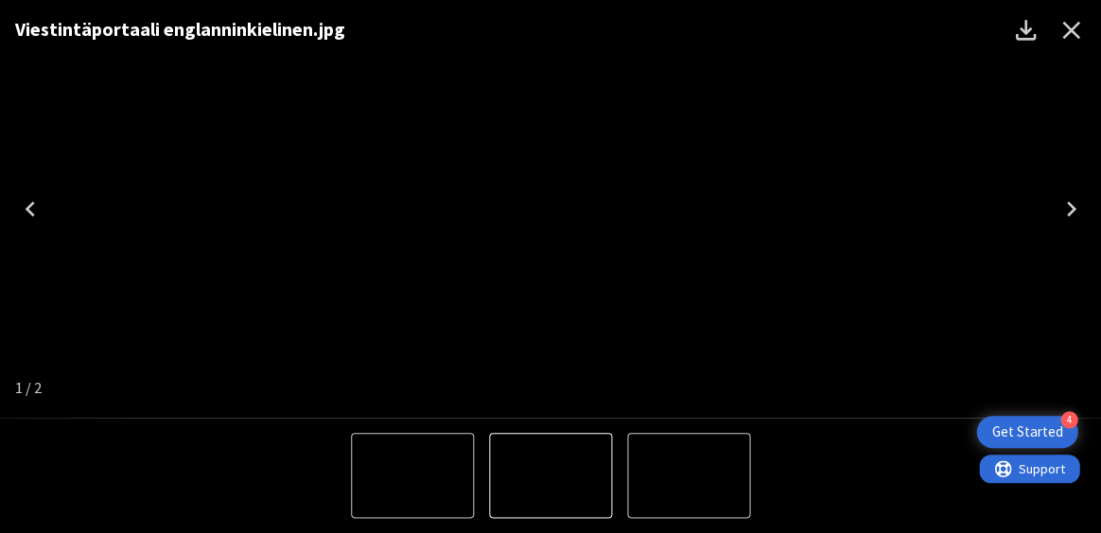
click at [1072, 208] on icon "Next" at bounding box center [1070, 208] width 9 height 15
click at [1065, 35] on icon "Close" at bounding box center [1071, 31] width 18 height 18
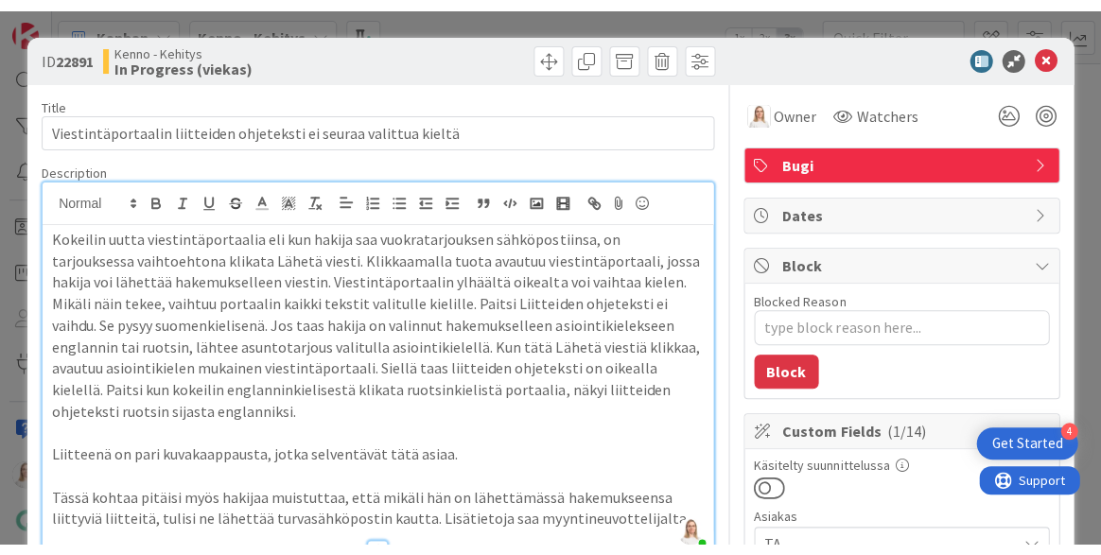
scroll to position [0, 0]
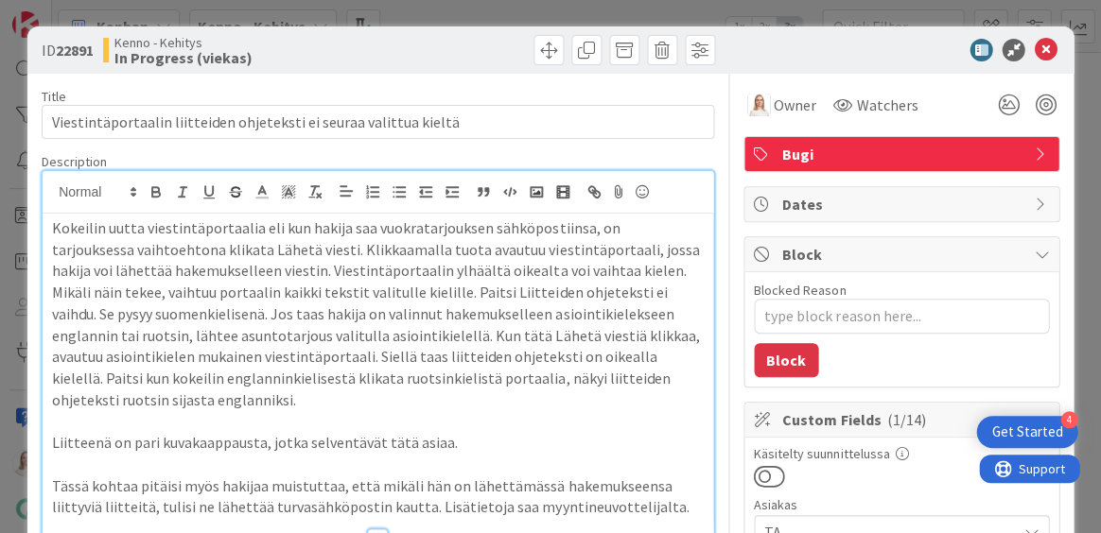
type textarea "x"
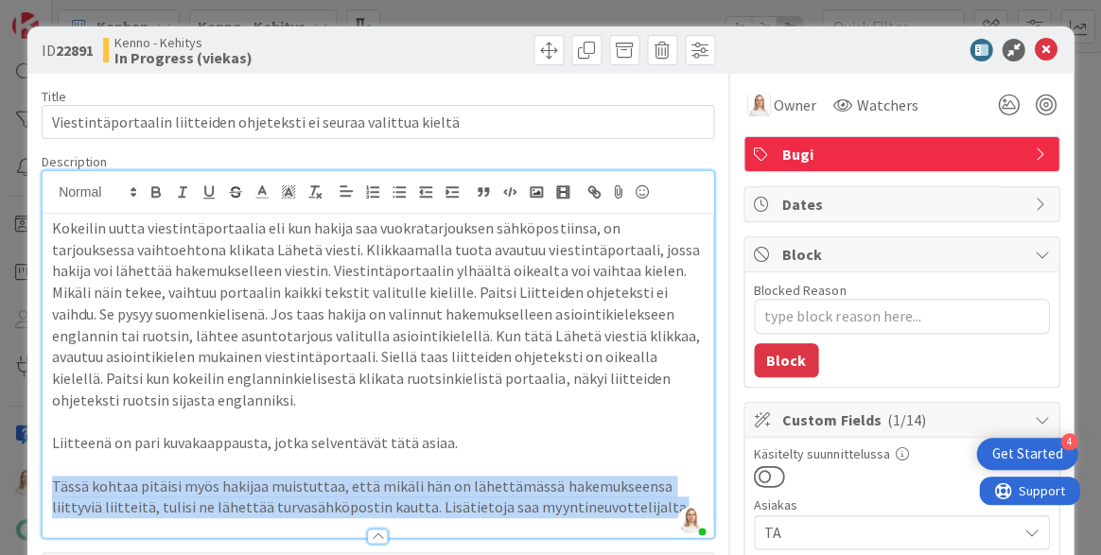
drag, startPoint x: 53, startPoint y: 478, endPoint x: 605, endPoint y: 511, distance: 553.1
click at [605, 511] on div "Description Saara Lehtinen joined 2 m ago Kokeilin uutta viestintäportaalia eli…" at bounding box center [378, 345] width 672 height 385
copy p "Tässä kohtaa pitäisi myös hakijaa muistuttaa, että mikäli hän on lähettämässä h…"
